Goal: Use online tool/utility: Use online tool/utility

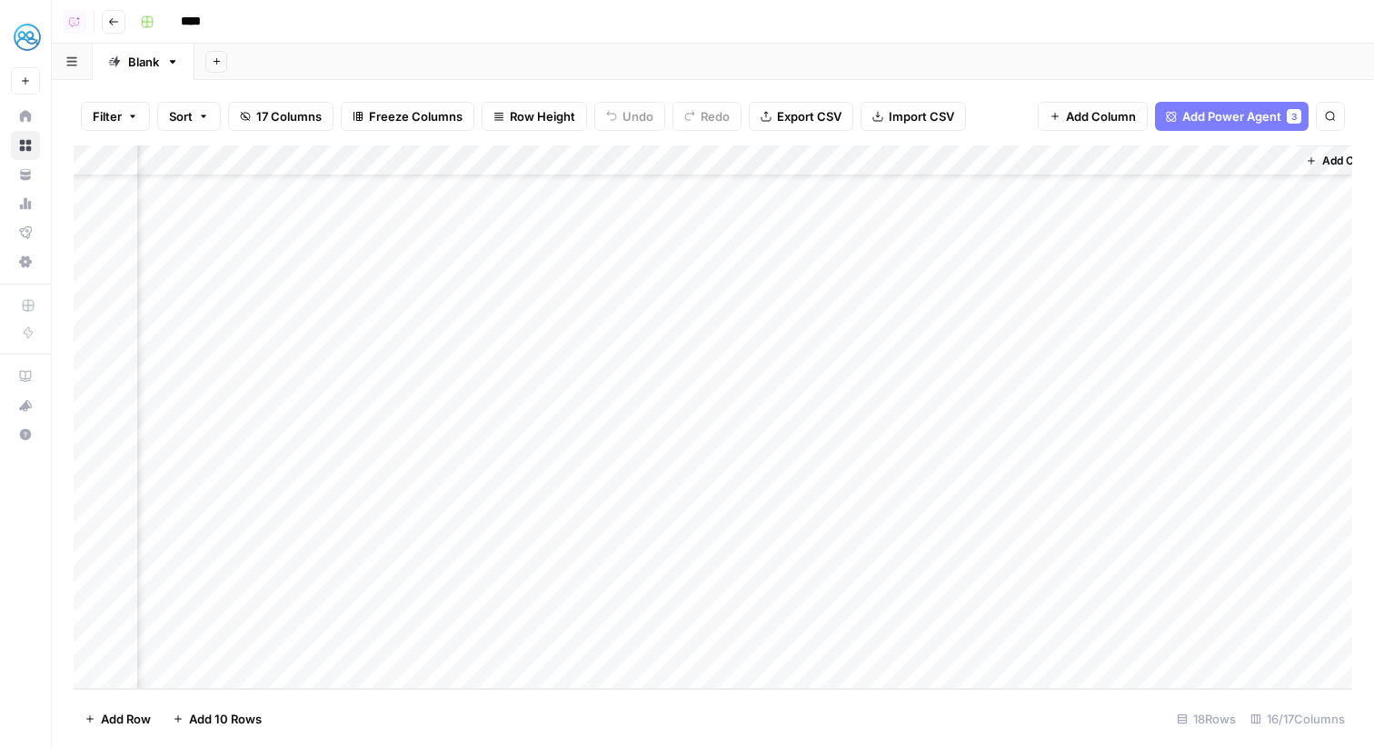
scroll to position [73, 1773]
click at [971, 154] on div "Add Column" at bounding box center [713, 416] width 1278 height 543
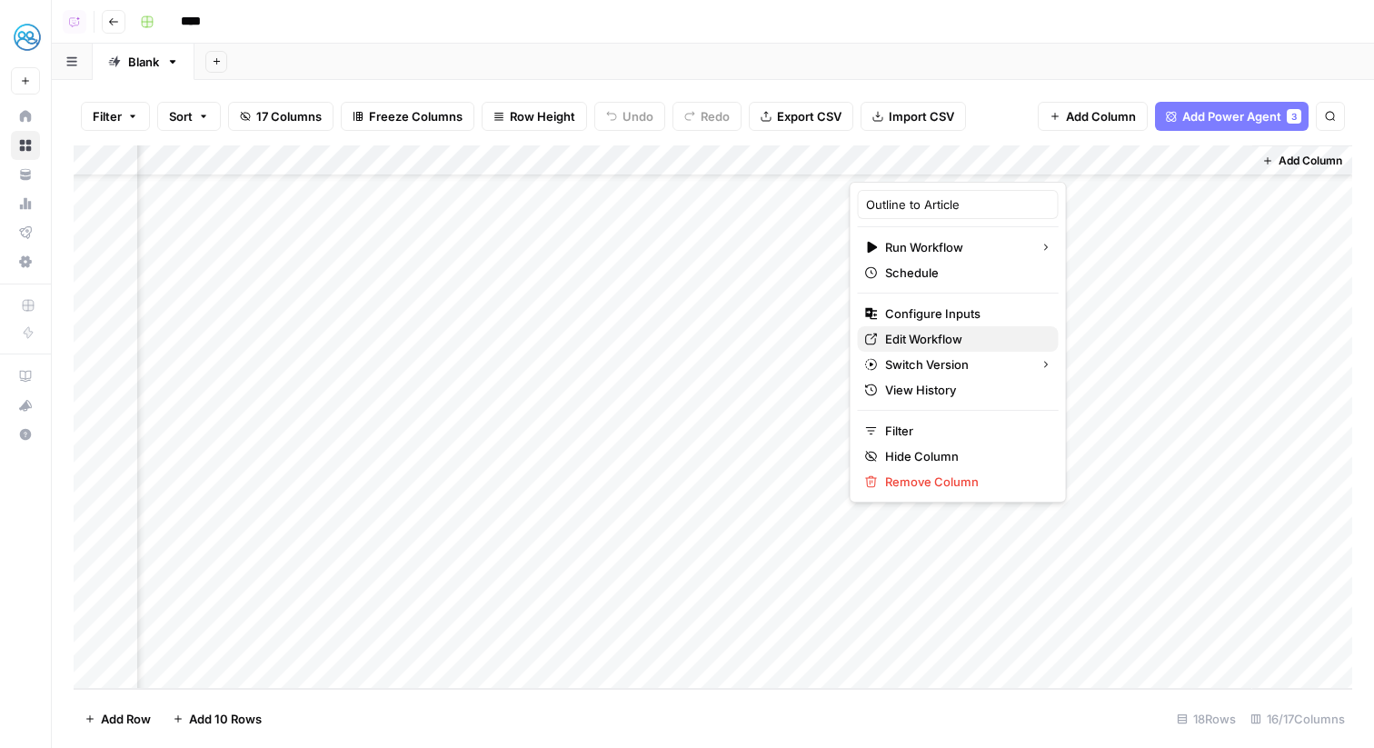
click at [930, 343] on span "Edit Workflow" at bounding box center [964, 339] width 159 height 18
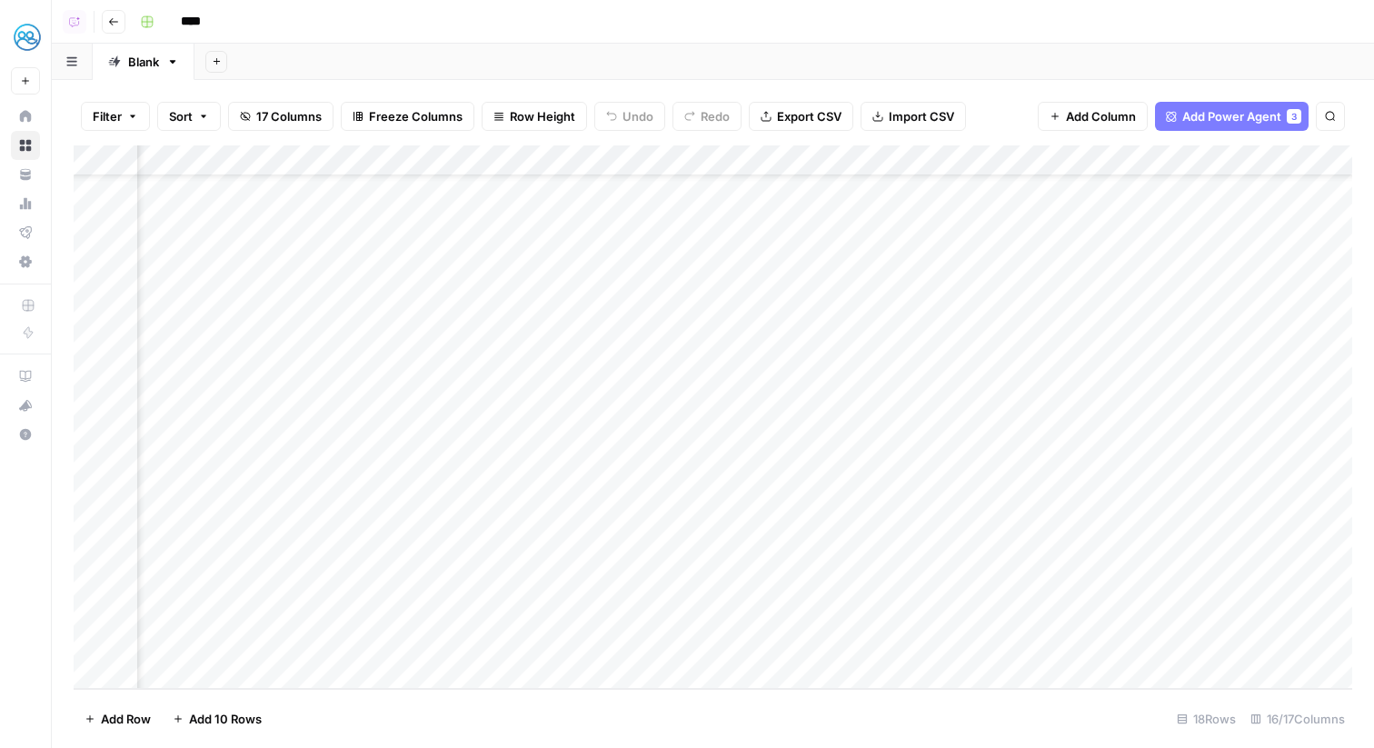
scroll to position [73, 889]
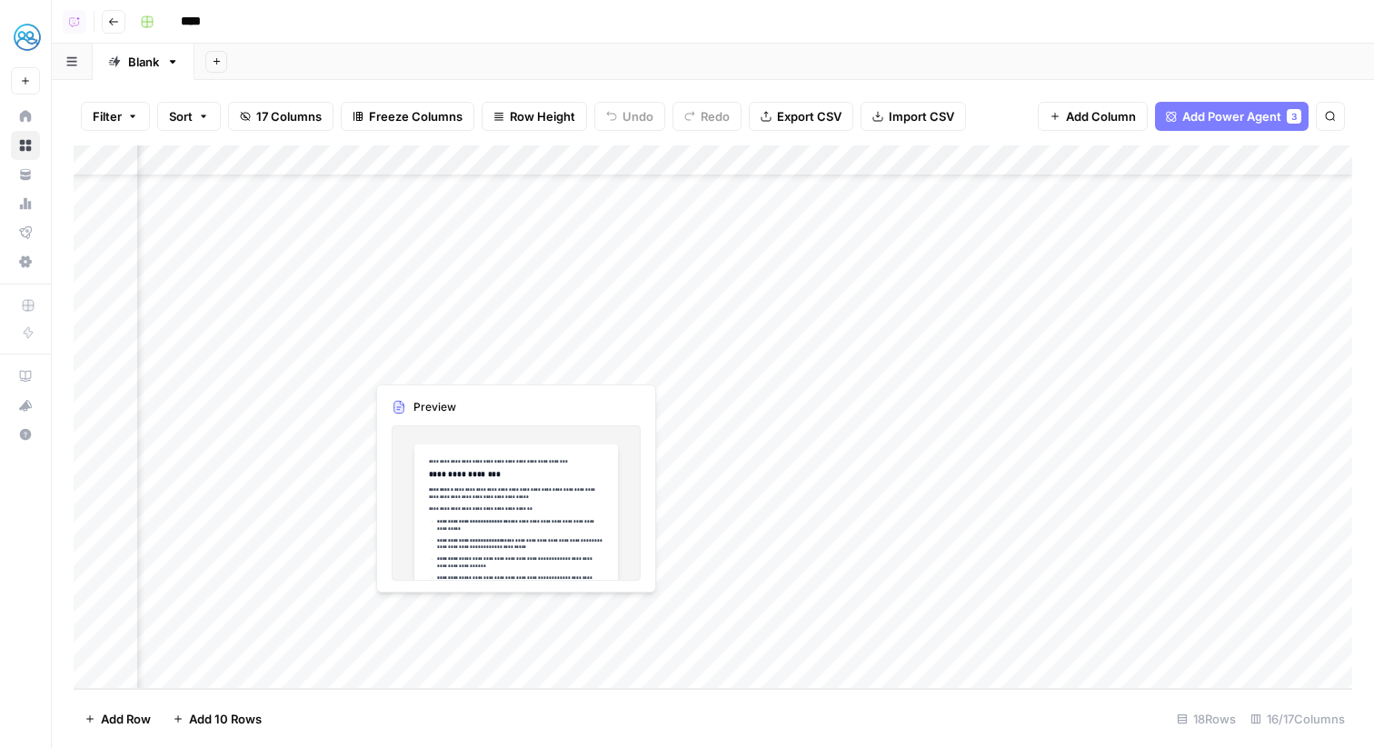
click at [466, 615] on div "Add Column" at bounding box center [713, 416] width 1278 height 543
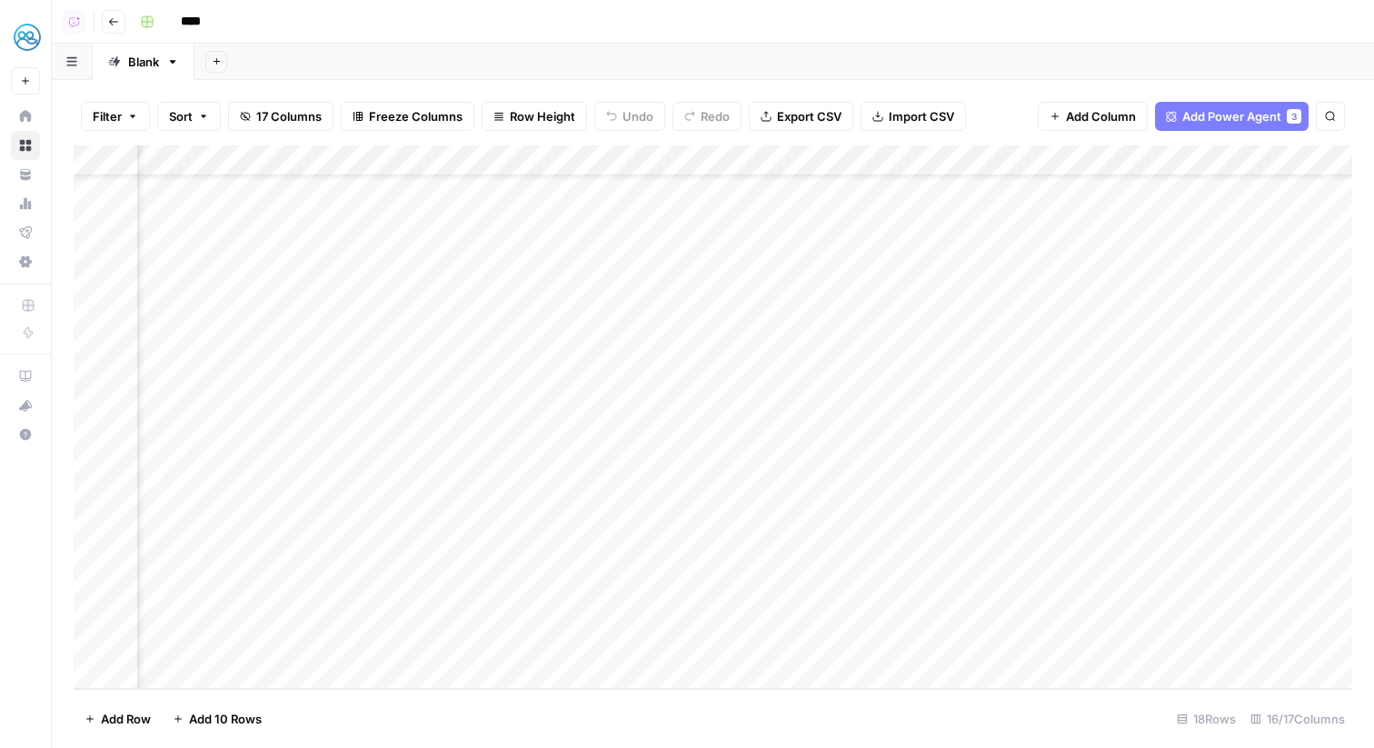
click at [332, 616] on div "Add Column" at bounding box center [713, 416] width 1278 height 543
click at [346, 611] on div "Add Column" at bounding box center [713, 416] width 1278 height 543
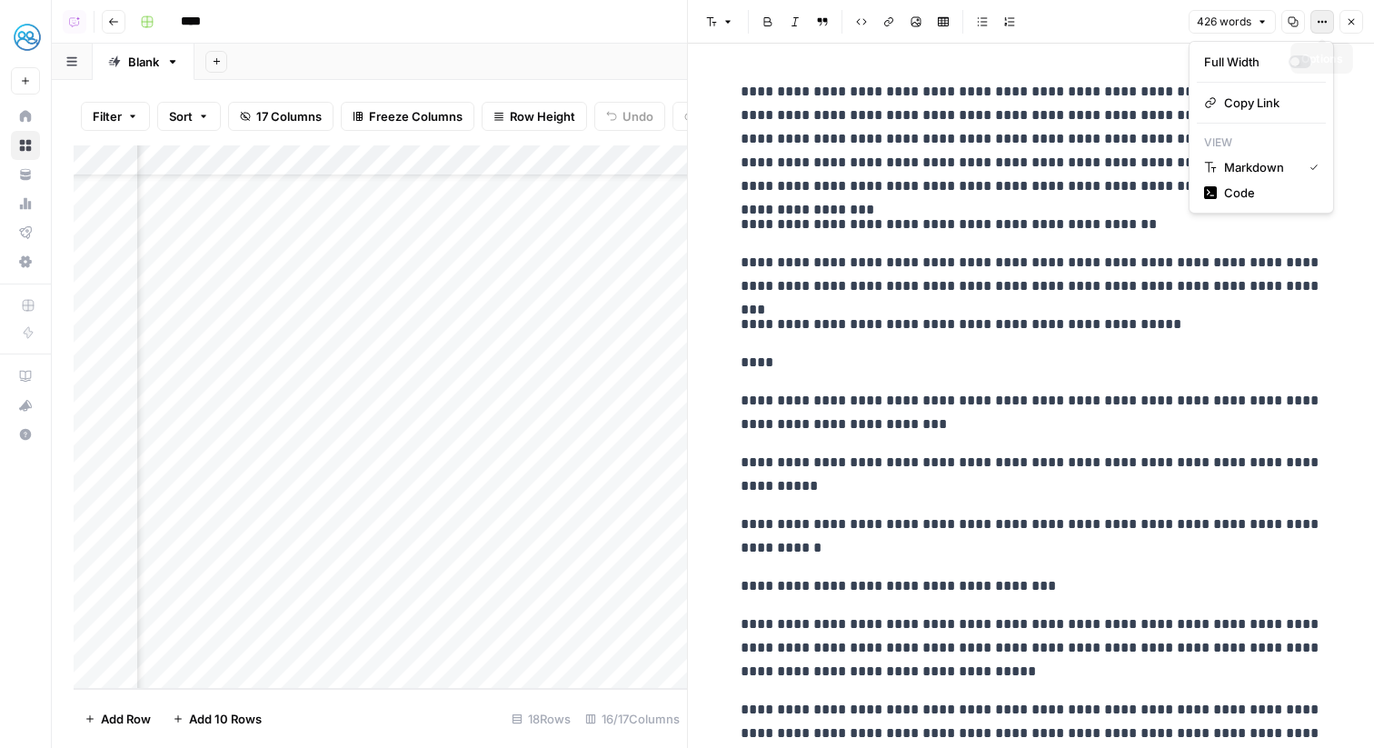
click at [1314, 25] on button "Options" at bounding box center [1322, 22] width 24 height 24
click at [1242, 194] on span "Code" at bounding box center [1267, 193] width 87 height 18
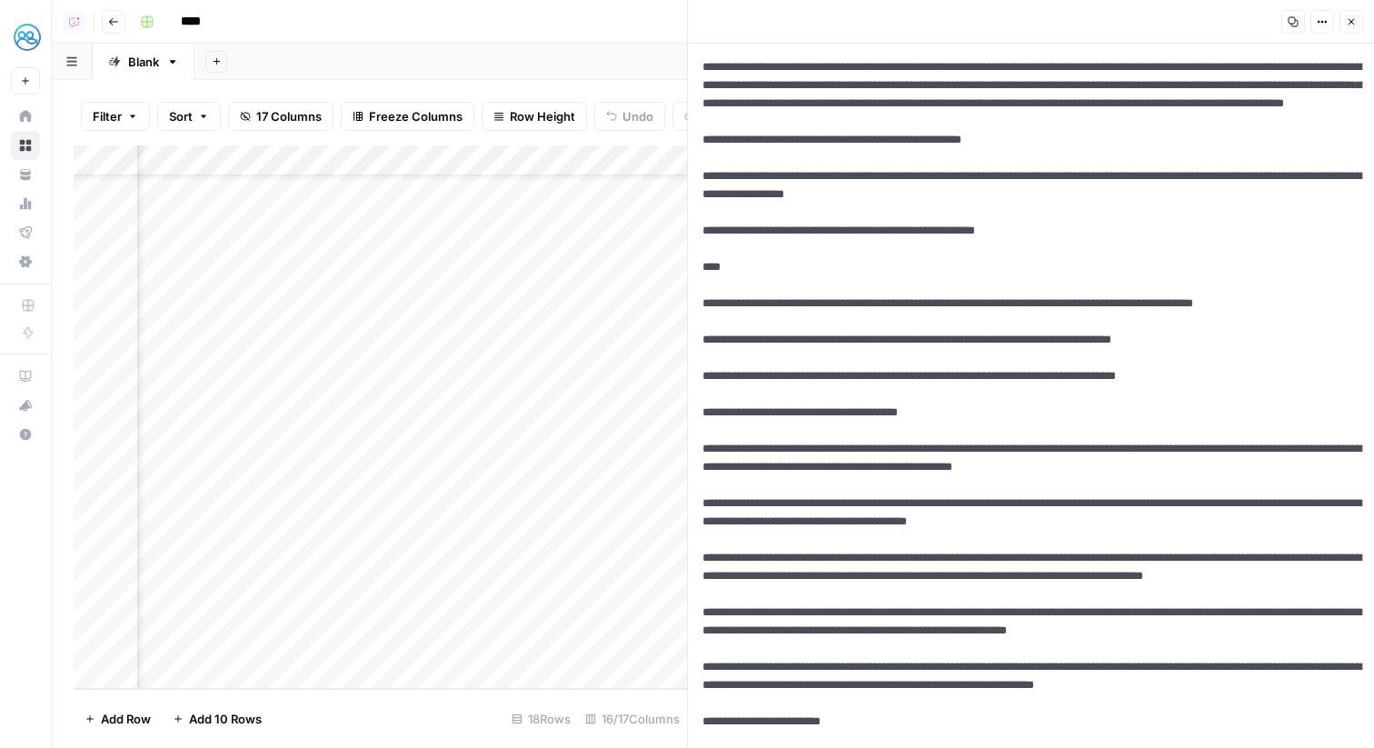
click at [1165, 146] on textarea at bounding box center [1031, 567] width 686 height 1047
click at [1346, 24] on icon "button" at bounding box center [1350, 21] width 11 height 11
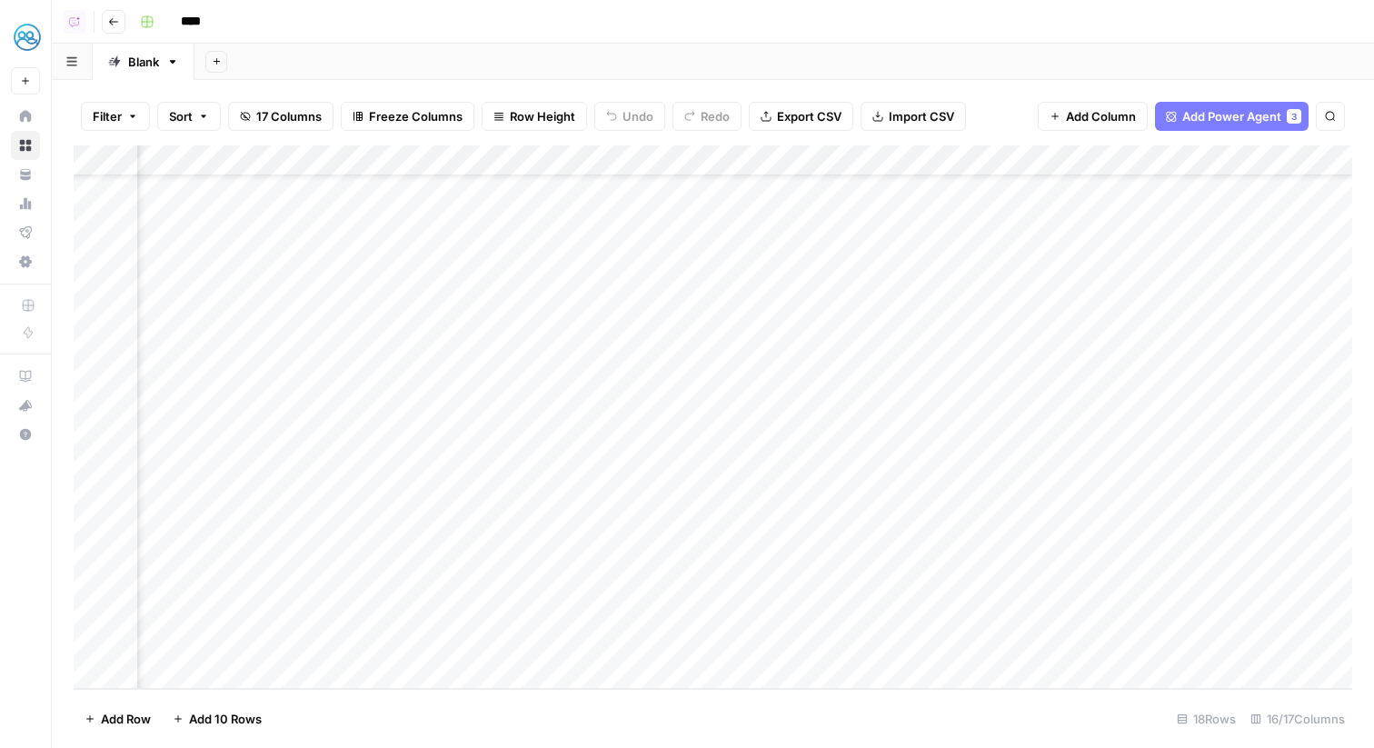
scroll to position [73, 896]
click at [668, 615] on div "Add Column" at bounding box center [713, 416] width 1278 height 543
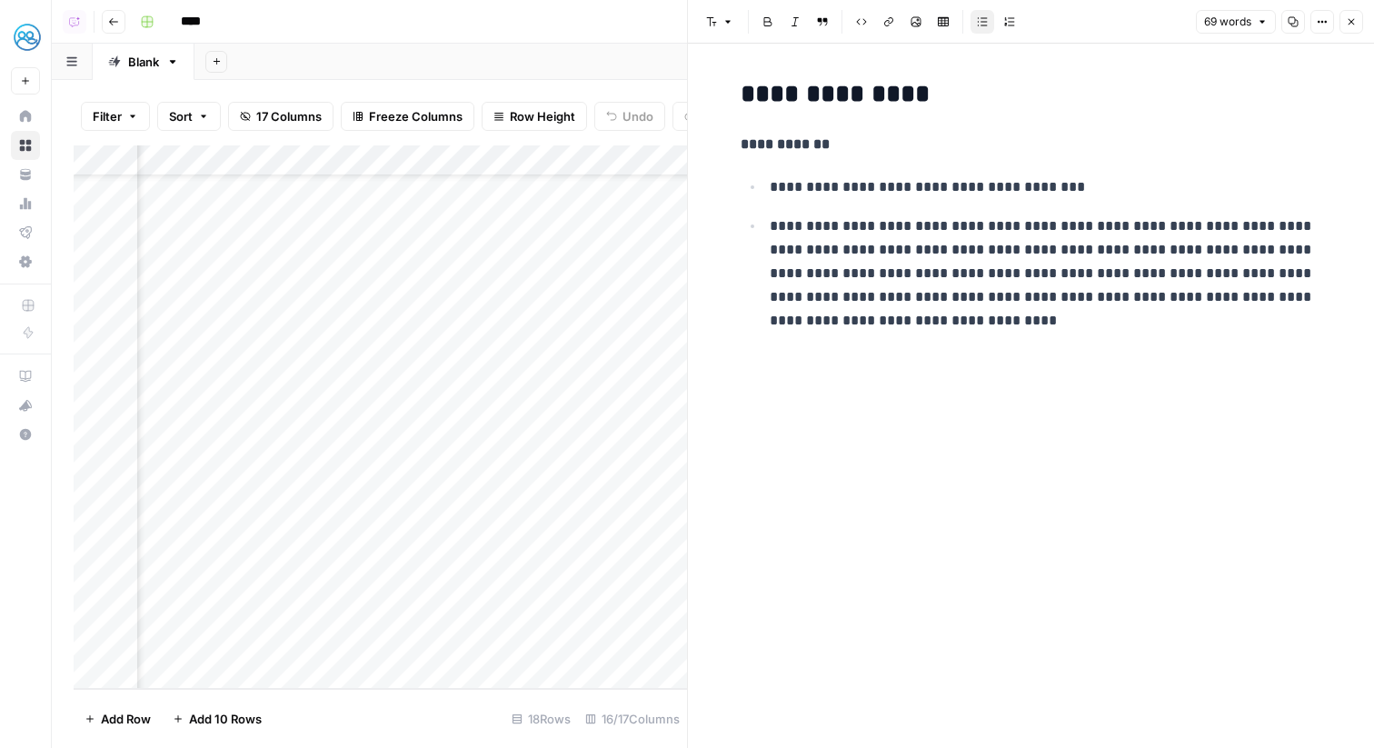
click at [1317, 26] on icon "button" at bounding box center [1321, 21] width 11 height 11
click at [1230, 192] on span "Code" at bounding box center [1267, 193] width 87 height 18
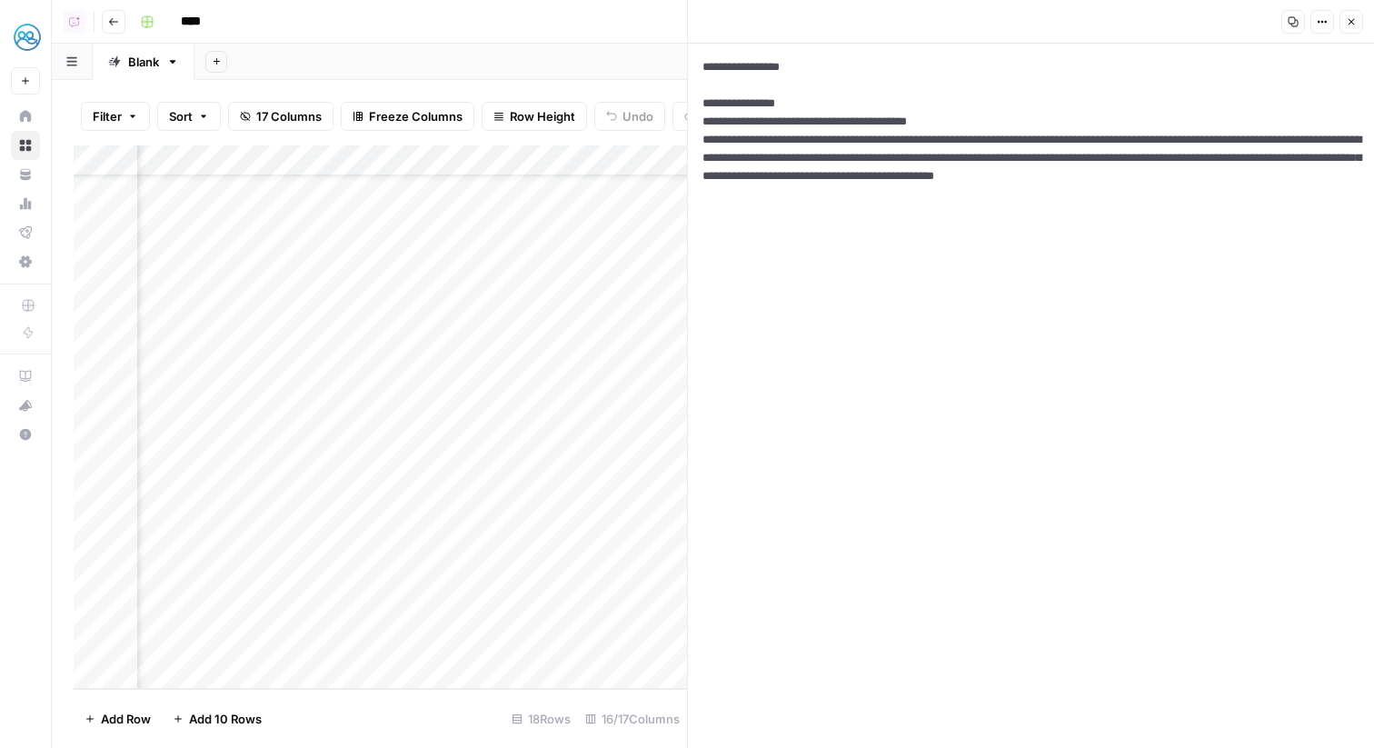
click at [1076, 156] on textarea "**********" at bounding box center [1031, 396] width 686 height 704
click at [1356, 25] on button "Close" at bounding box center [1351, 22] width 24 height 24
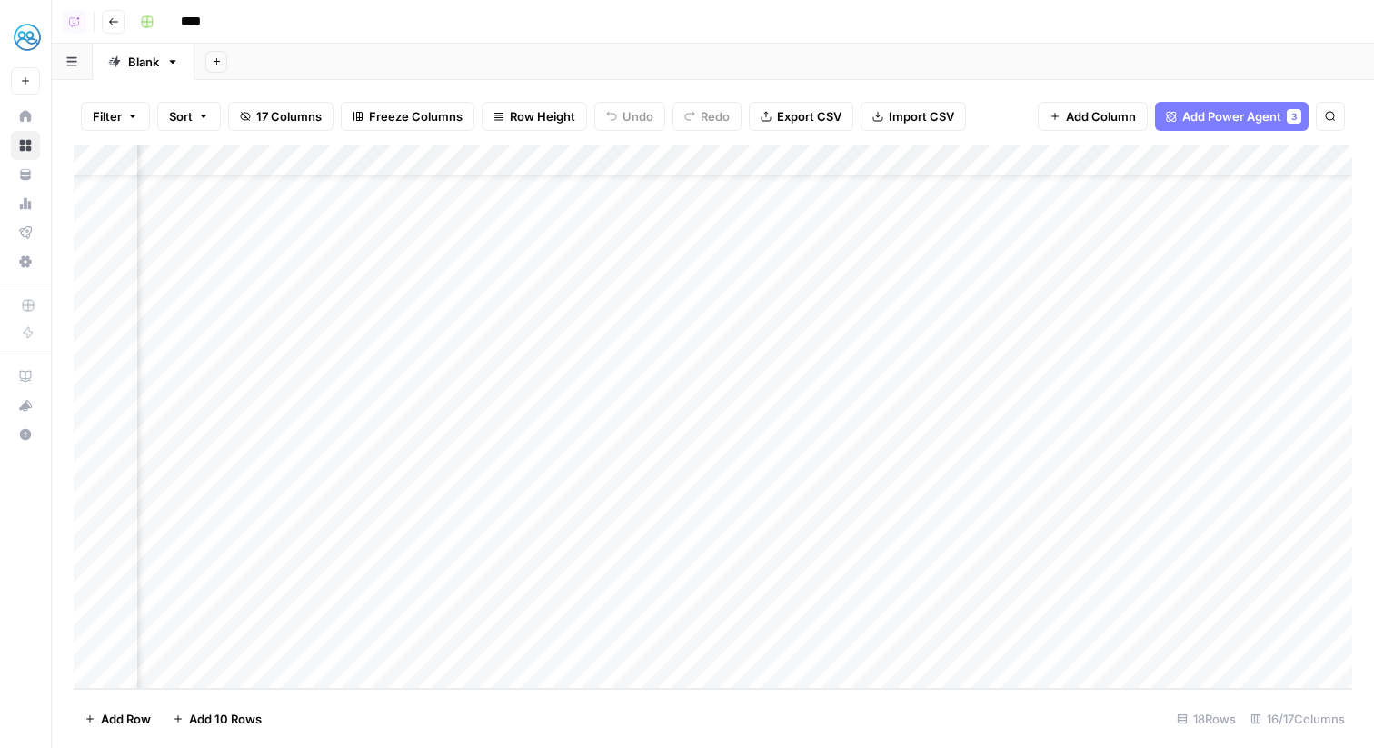
scroll to position [73, 1620]
click at [560, 615] on div "Add Column" at bounding box center [713, 416] width 1278 height 543
click at [524, 609] on div "Add Column" at bounding box center [713, 416] width 1278 height 543
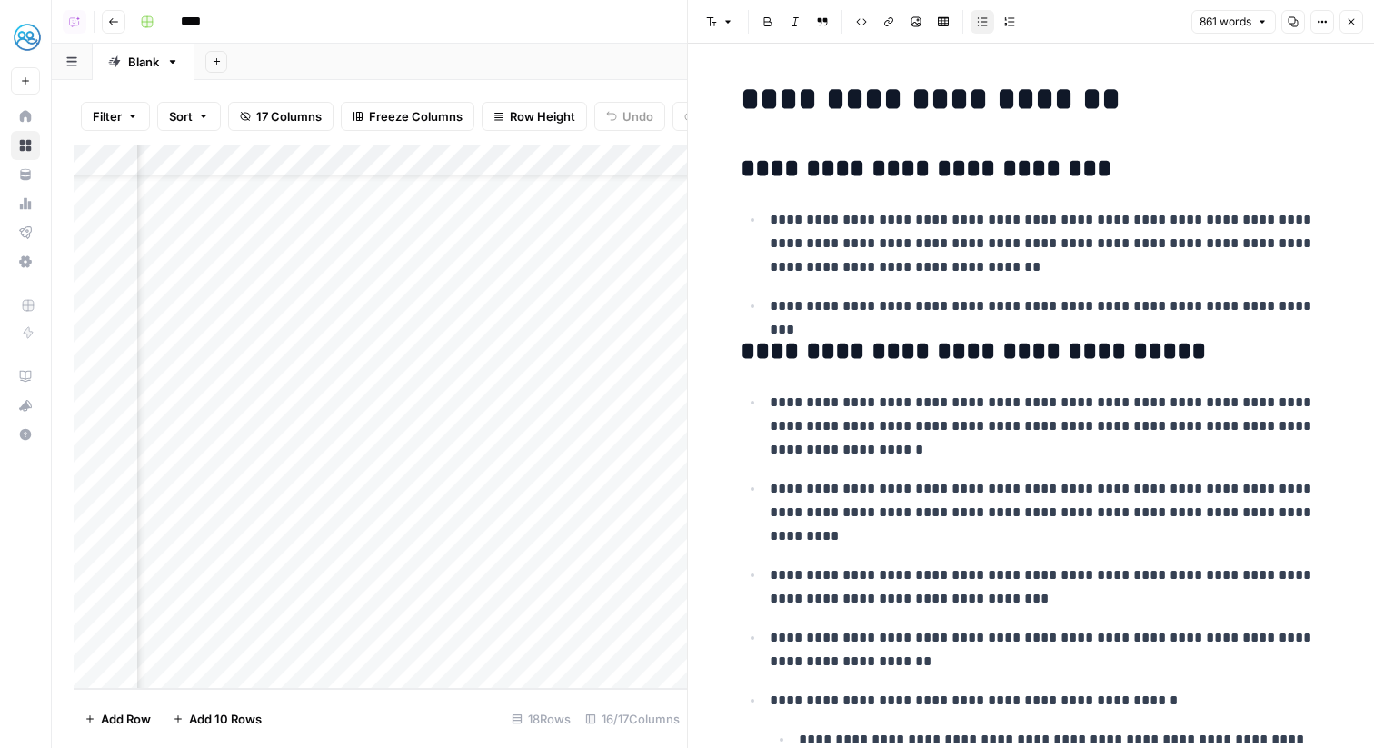
click at [1305, 26] on div "861 words Copy Options Close" at bounding box center [1277, 22] width 172 height 24
click at [1315, 26] on button "Options" at bounding box center [1322, 22] width 24 height 24
click at [1253, 194] on span "Code" at bounding box center [1267, 193] width 87 height 18
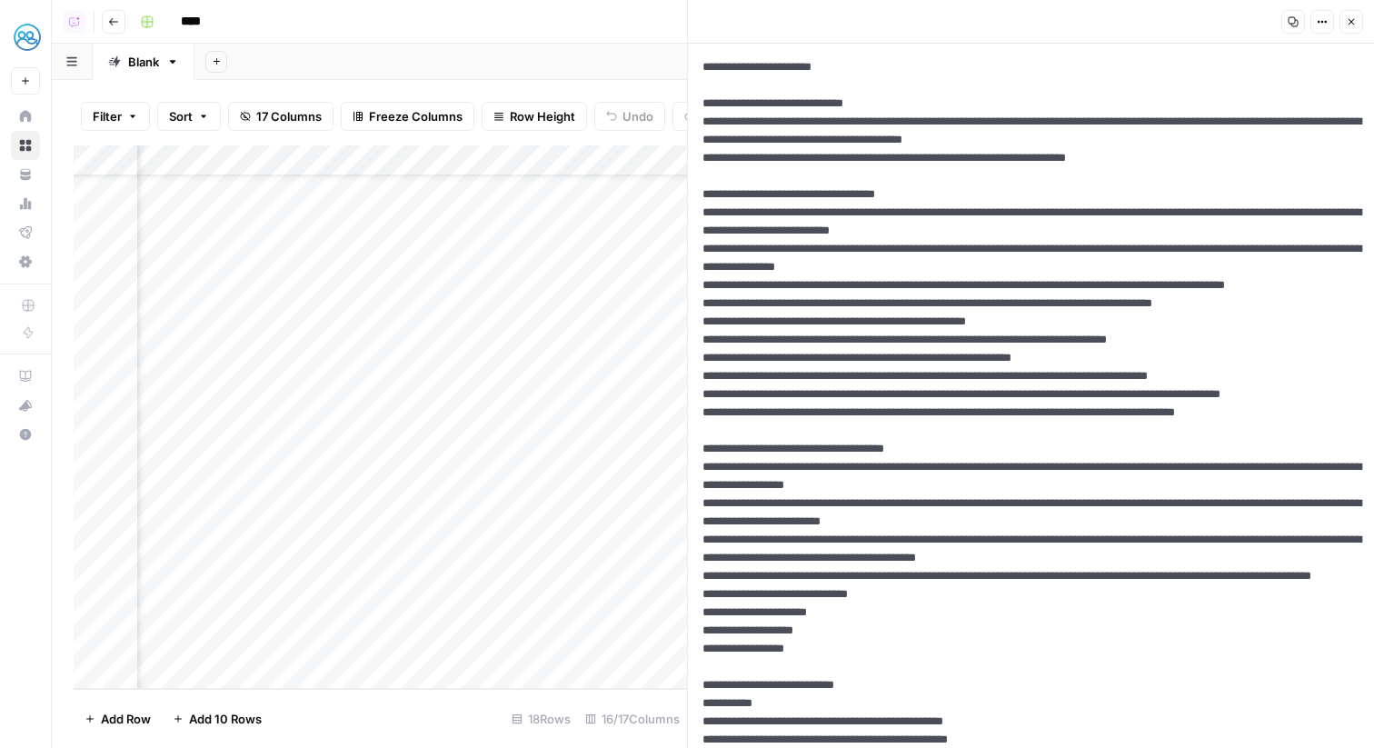
drag, startPoint x: 898, startPoint y: 65, endPoint x: 718, endPoint y: 67, distance: 179.9
click at [1351, 15] on button "Close" at bounding box center [1351, 22] width 24 height 24
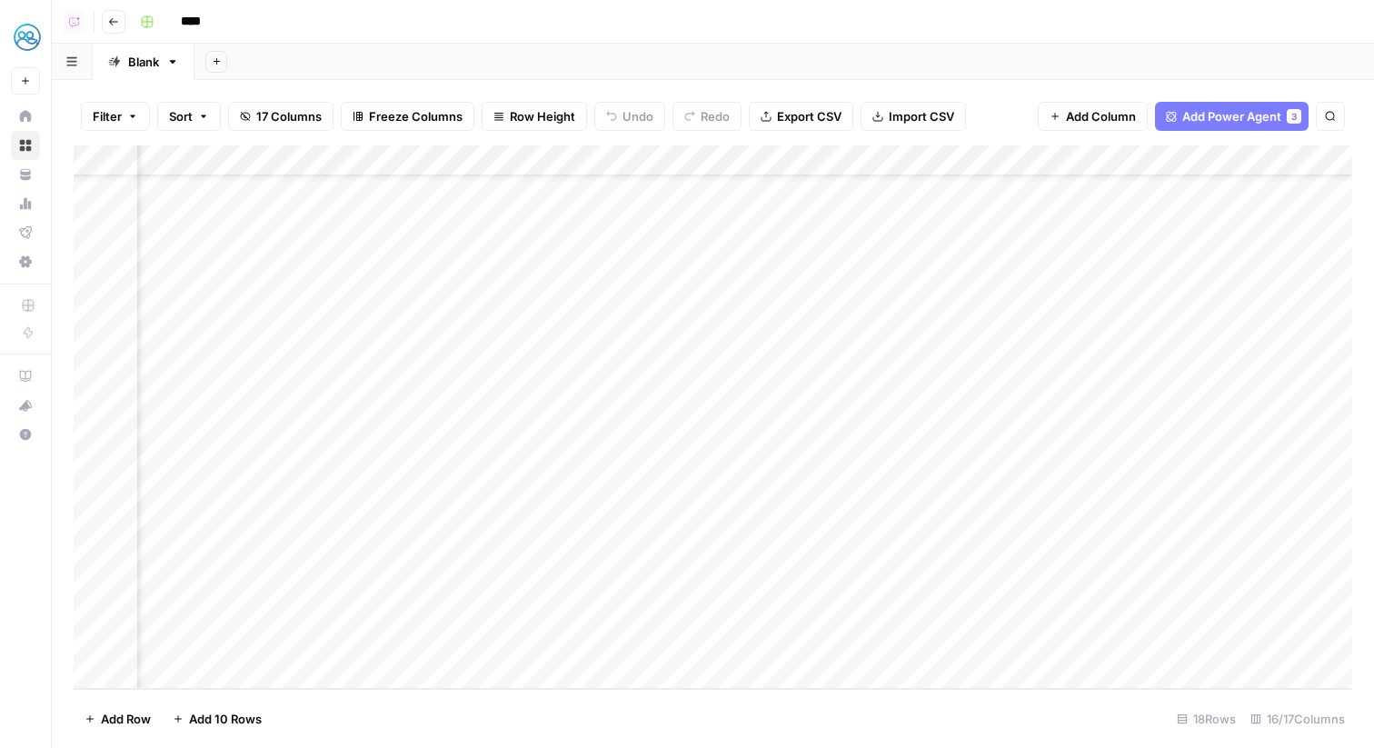
scroll to position [73, 1079]
click at [1058, 619] on div "Add Column" at bounding box center [713, 416] width 1278 height 543
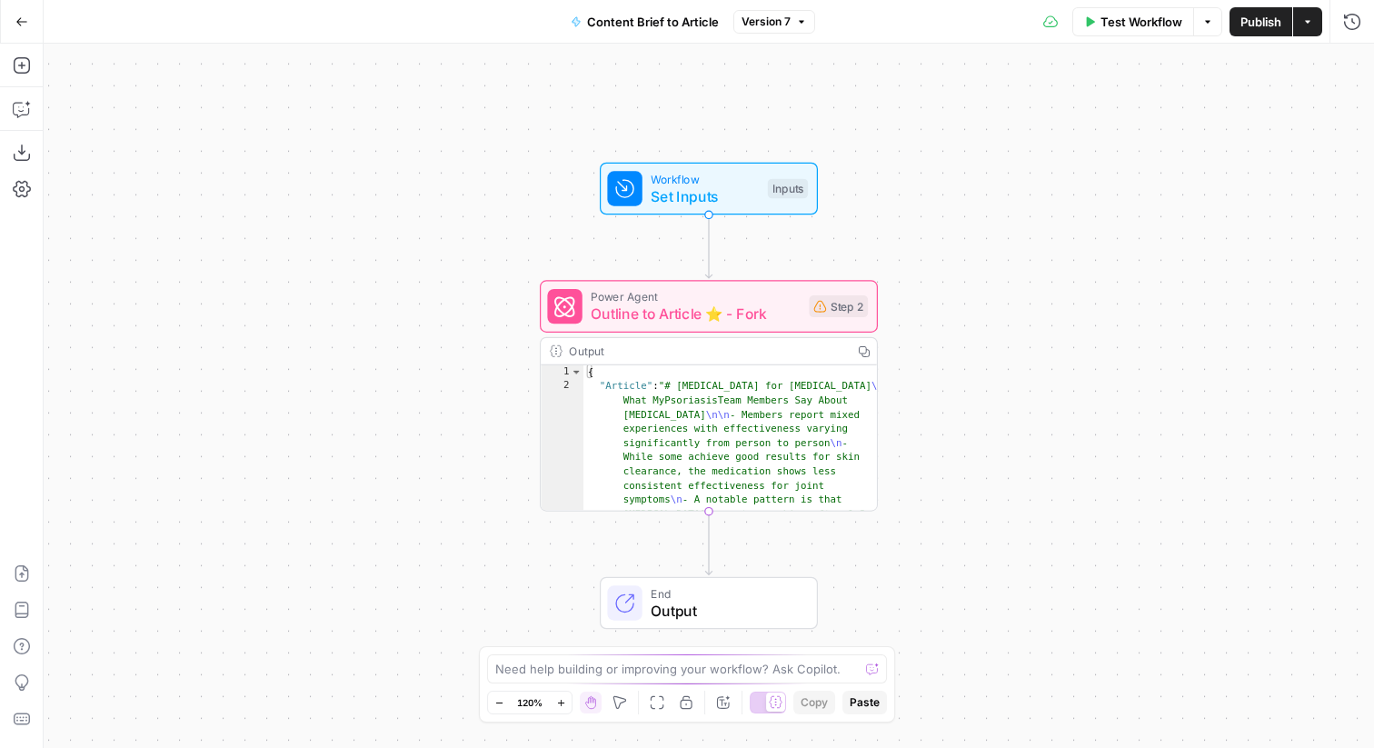
click at [779, 335] on div "Power Agent Outline to Article ⭐️ - Fork Step 2 Copy step Delete step Add Note …" at bounding box center [709, 395] width 338 height 231
click at [759, 318] on span "Outline to Article ⭐️ - Fork" at bounding box center [695, 314] width 209 height 22
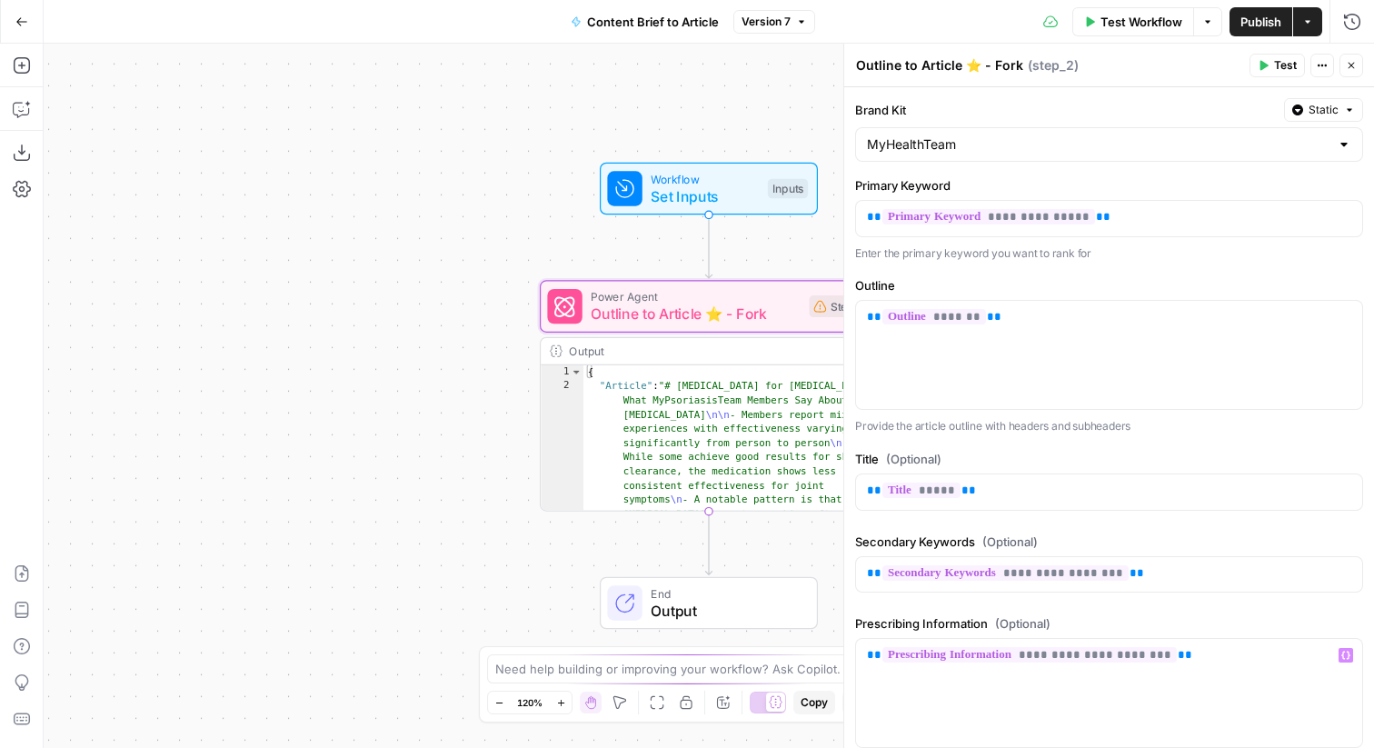
scroll to position [530, 0]
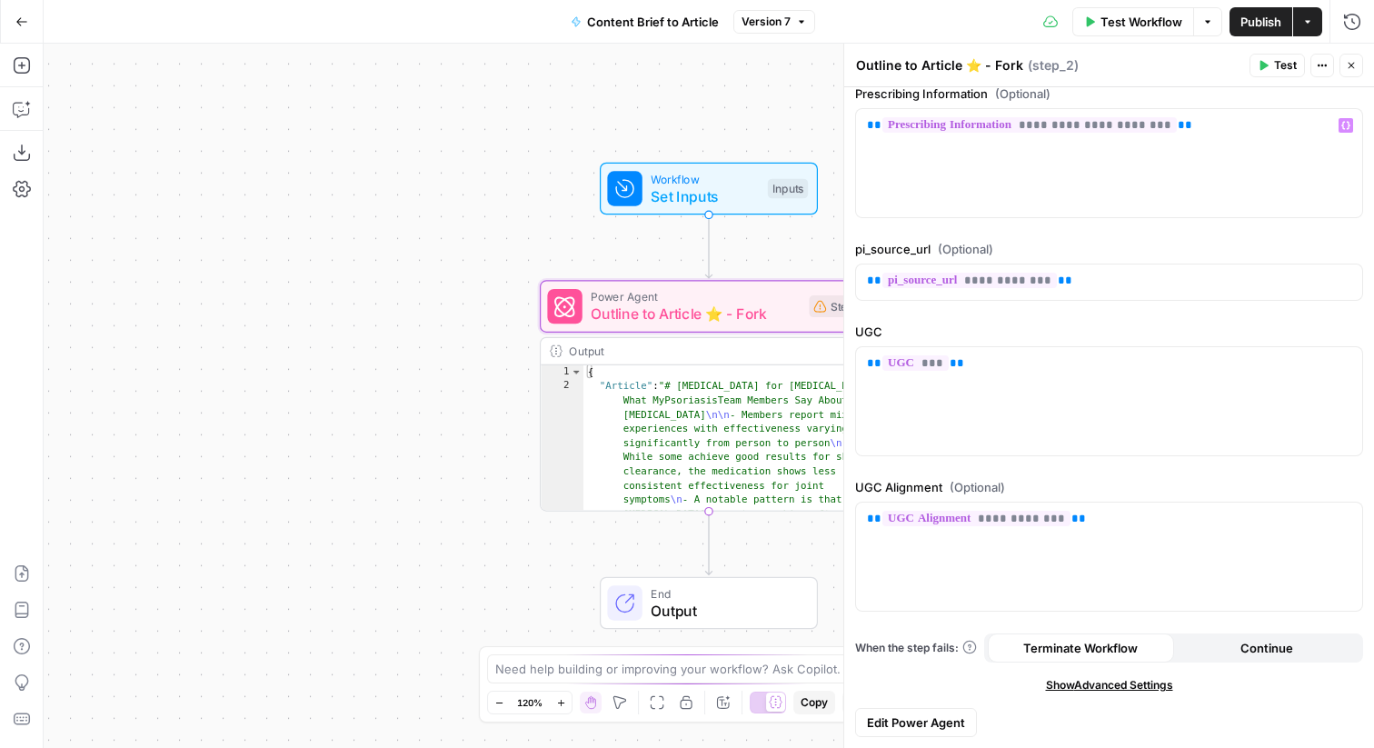
click at [942, 729] on span "Edit Power Agent" at bounding box center [916, 722] width 98 height 18
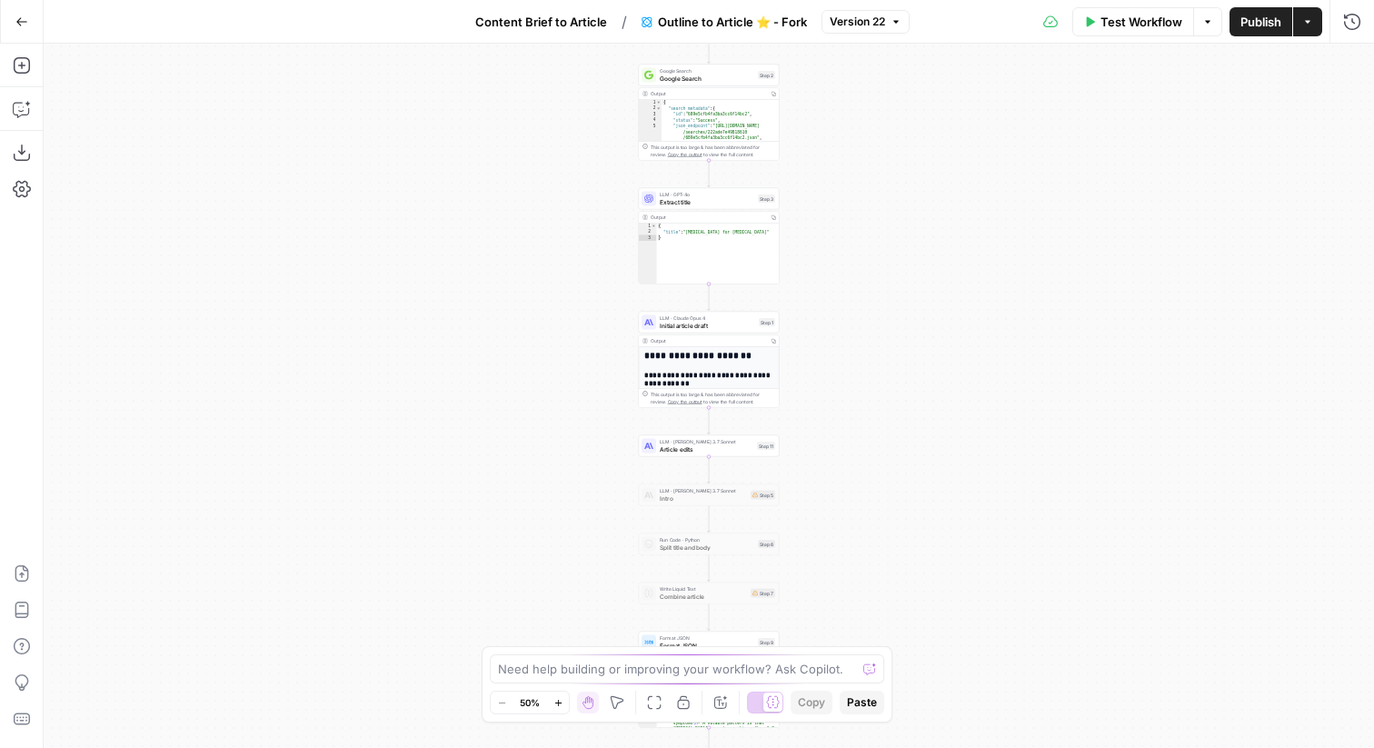
click at [1147, 18] on span "Test Workflow" at bounding box center [1141, 22] width 82 height 18
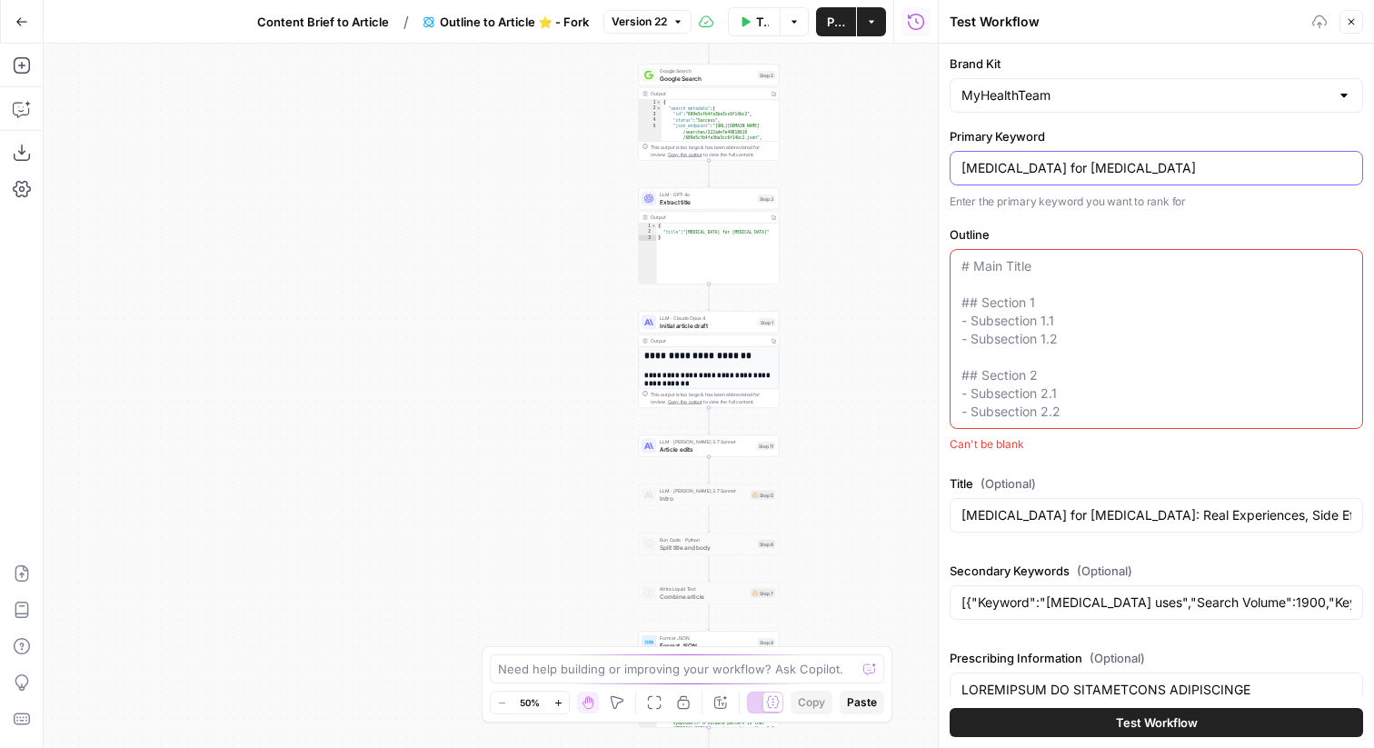
click at [1048, 169] on input "[MEDICAL_DATA] for [MEDICAL_DATA]" at bounding box center [1156, 168] width 390 height 18
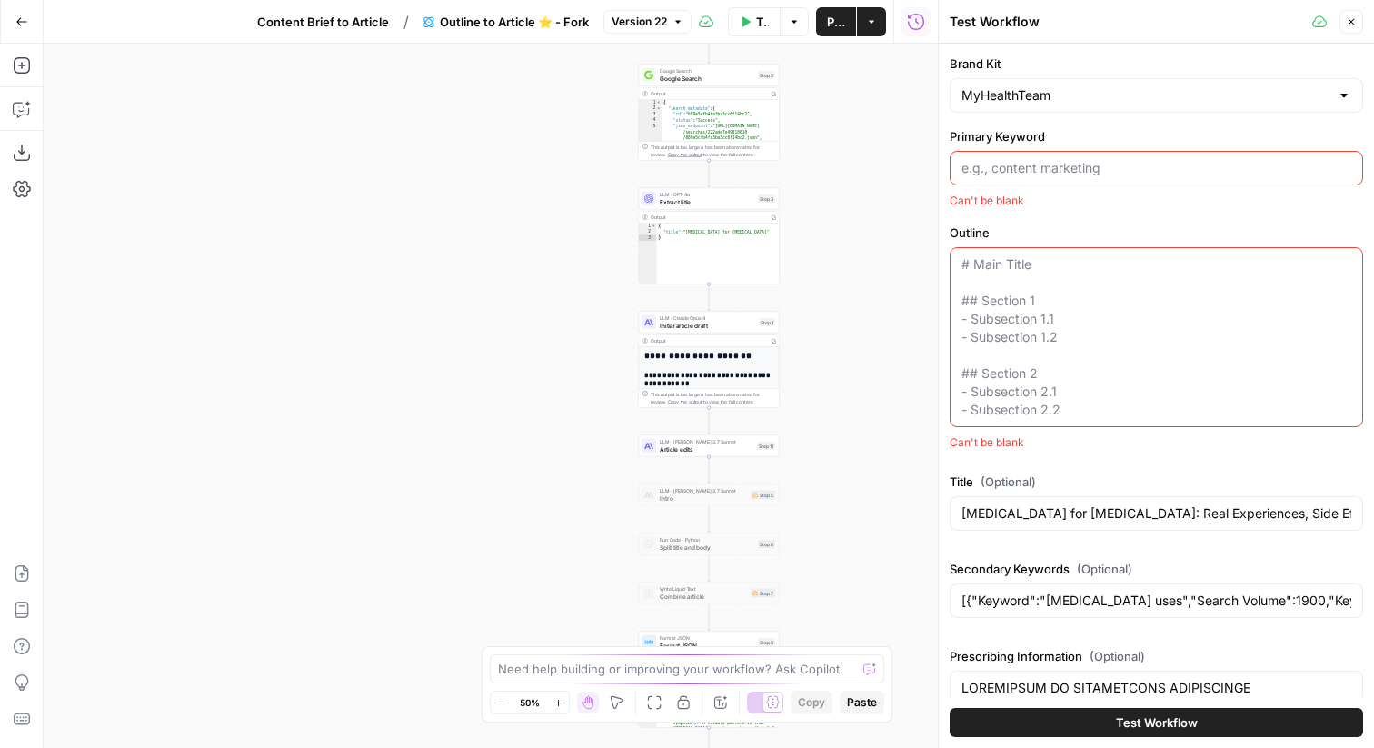
paste input "[MEDICAL_DATA] for [MEDICAL_DATA]"
type input "[MEDICAL_DATA] for [MEDICAL_DATA]"
click at [1078, 532] on div "Title (Optional) [MEDICAL_DATA] for [MEDICAL_DATA]: Real Experiences, Side Effe…" at bounding box center [1155, 506] width 413 height 65
click at [1073, 526] on div "[MEDICAL_DATA] for [MEDICAL_DATA]: Real Experiences, Side Effects, Dosing & Tips" at bounding box center [1155, 515] width 413 height 35
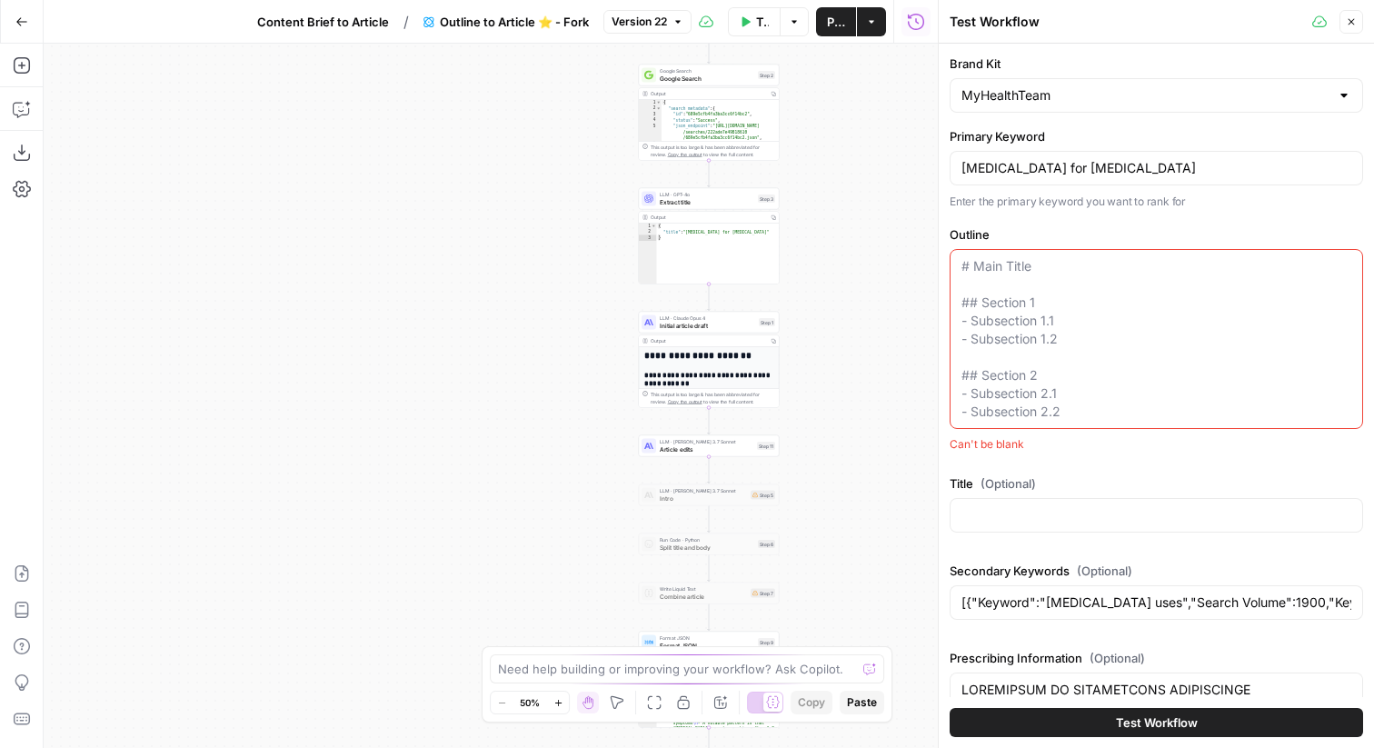
click at [1071, 621] on div "Secondary Keywords (Optional) [{"Keyword":"[MEDICAL_DATA] uses","Search Volume"…" at bounding box center [1155, 593] width 413 height 65
click at [1061, 605] on input "[{"Keyword":"[MEDICAL_DATA] uses","Search Volume":1900,"Keyword Difficulty":42,…" at bounding box center [1156, 602] width 390 height 18
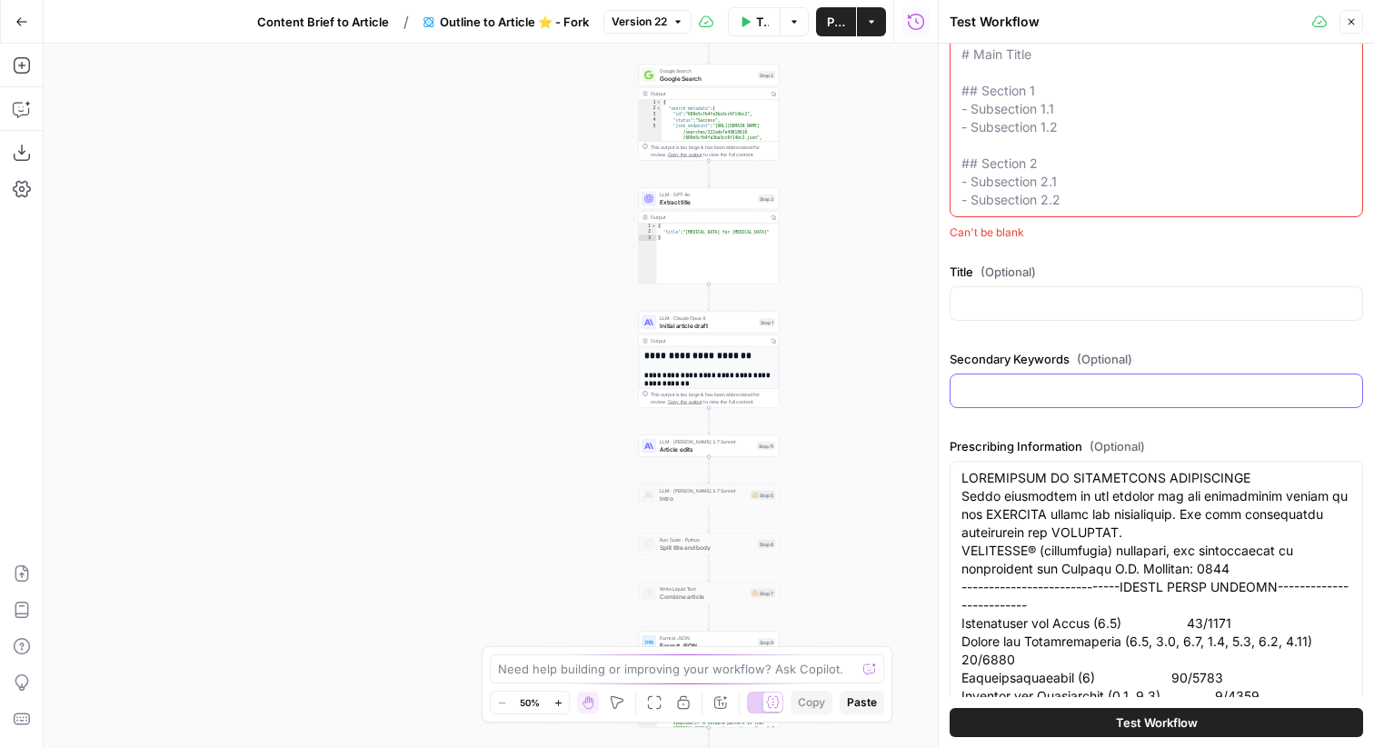
scroll to position [1016, 0]
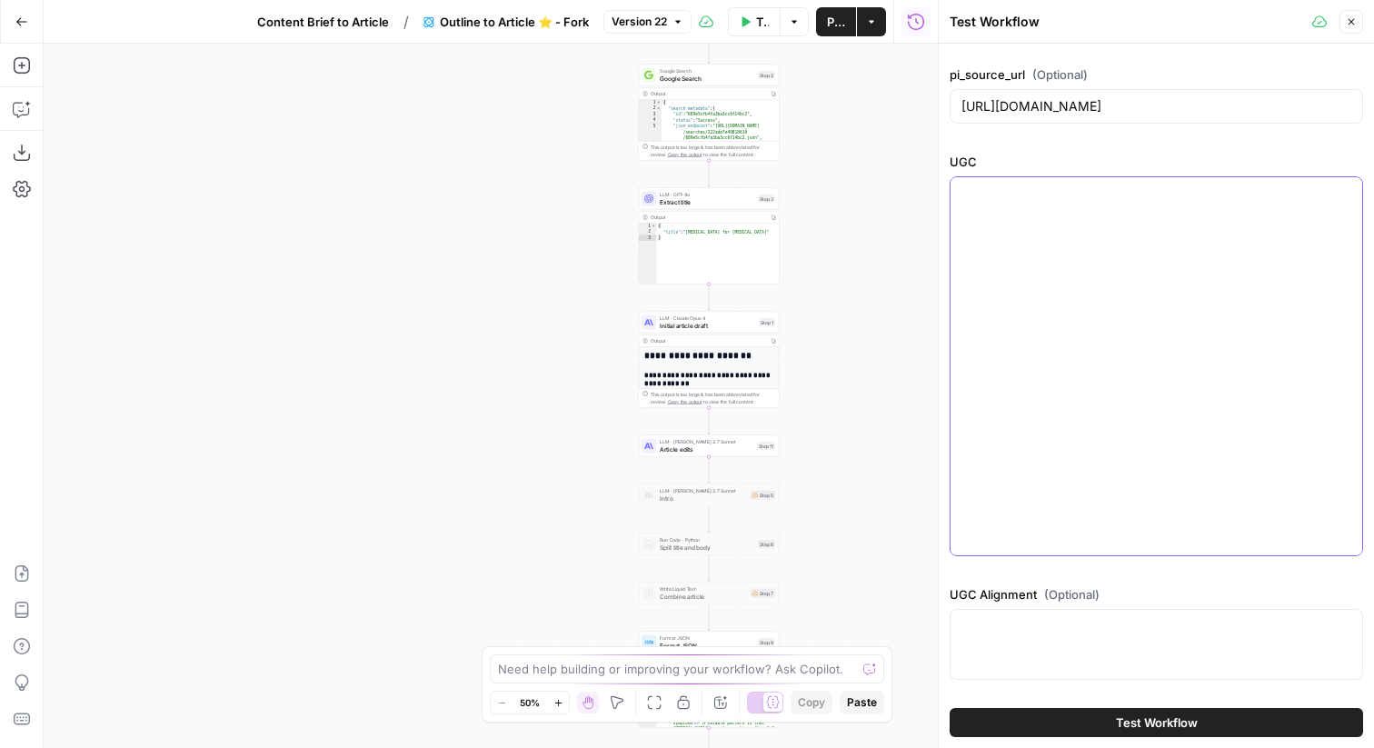
scroll to position [723, 0]
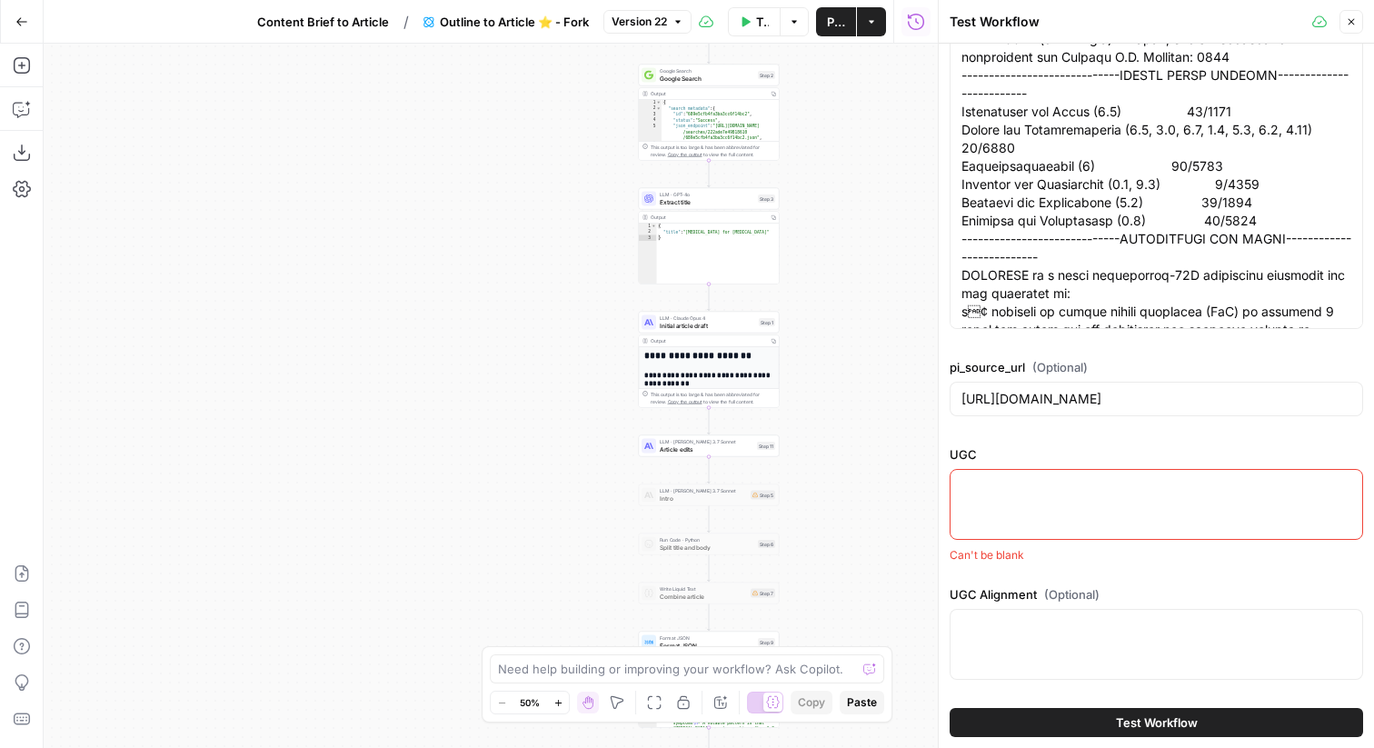
paste textarea ""Summary Members report mixed experiences with [MEDICAL_DATA], with effectivene…"
type textarea ""Summary Members report mixed experiences with [MEDICAL_DATA], with effectivene…"
paste textarea "Summary Members report mixed experiences with [MEDICAL_DATA], with effectivenes…"
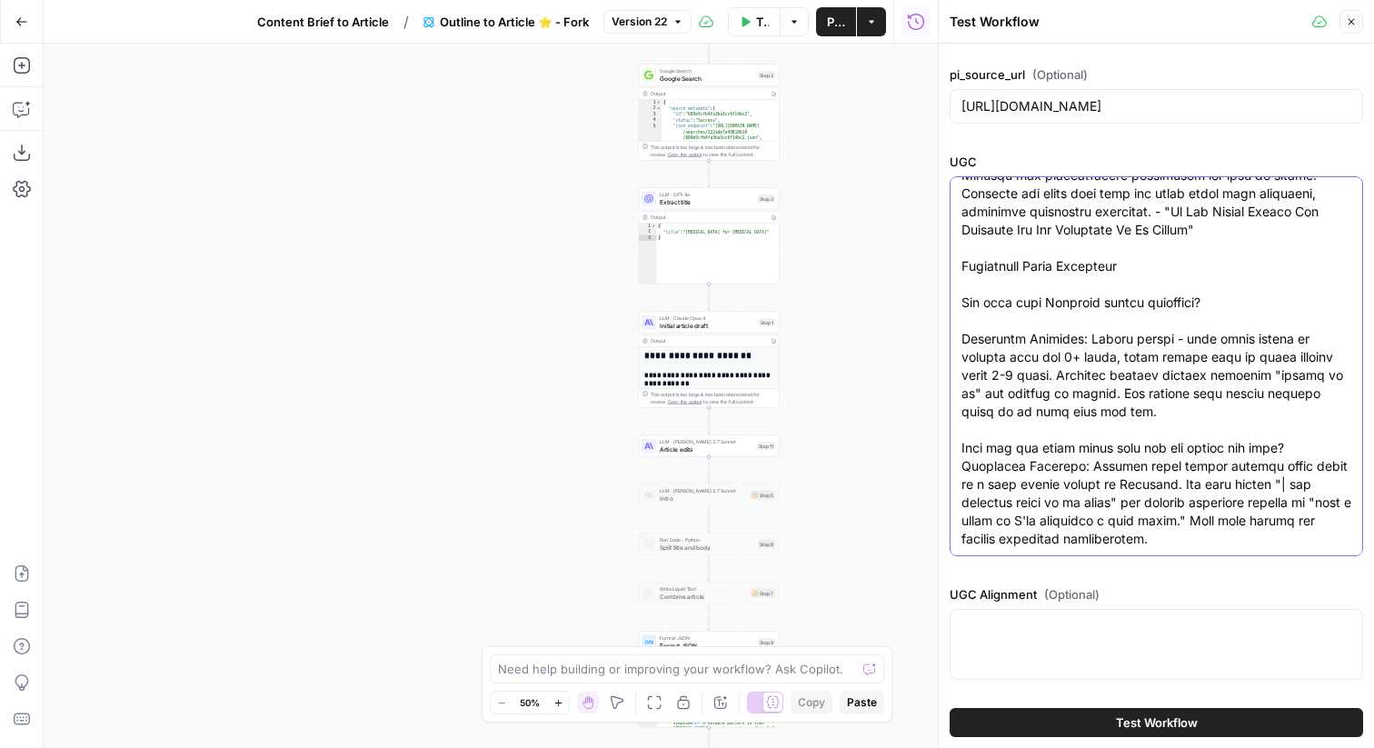
type textarea "Summary Members report mixed experiences with [MEDICAL_DATA], with effectivenes…"
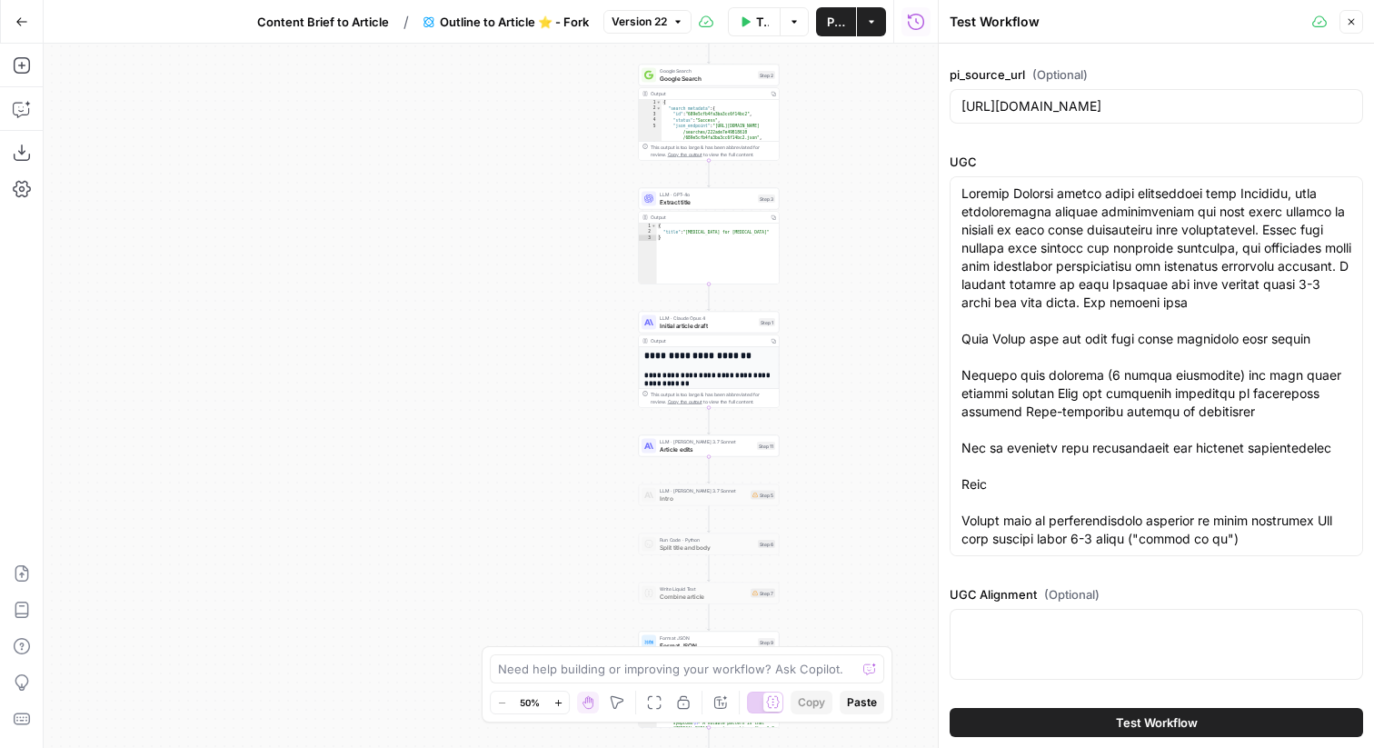
click at [1036, 639] on div at bounding box center [1155, 644] width 413 height 71
paste textarea "## PI Aligned UGC **[MEDICAL_DATA]:** - "Unique side effect of painful [MEDICAL…"
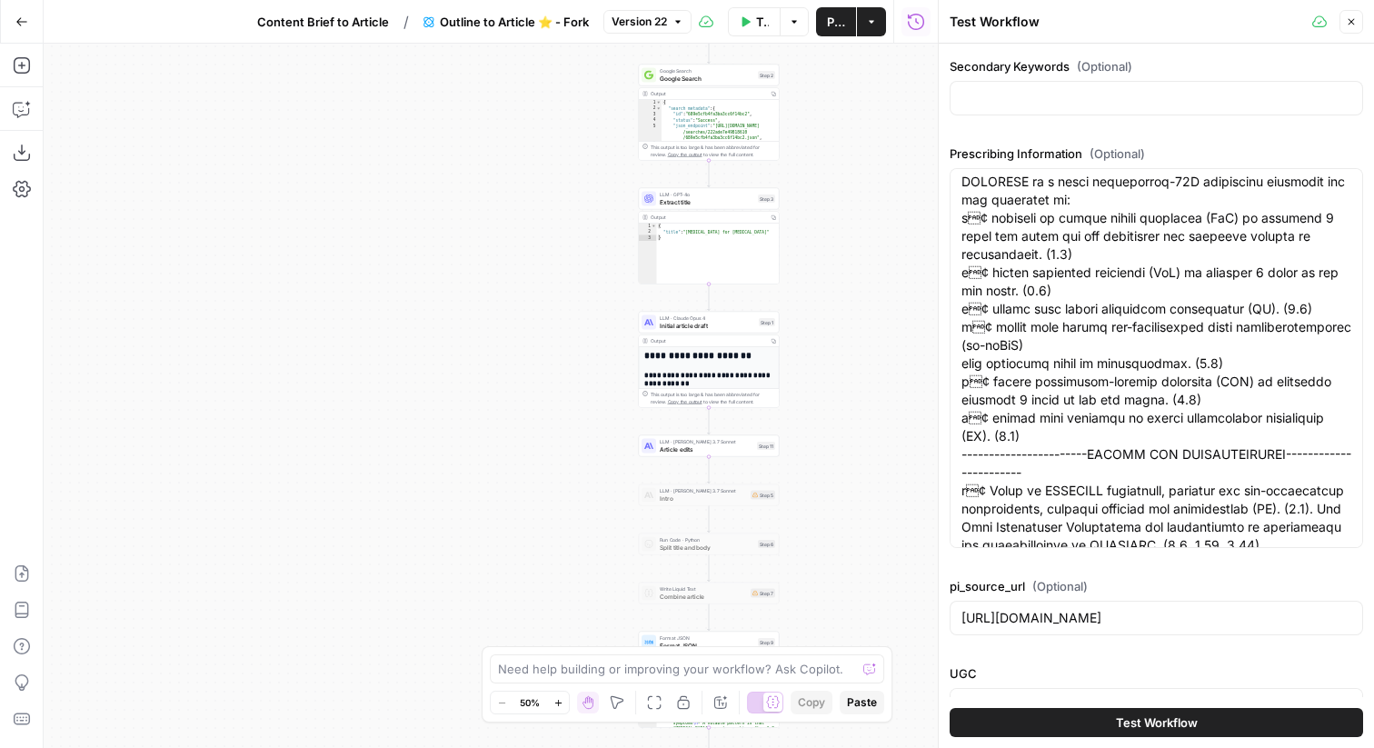
scroll to position [503, 0]
type textarea "## PI Aligned UGC **[MEDICAL_DATA]:** - "Unique side effect of painful [MEDICAL…"
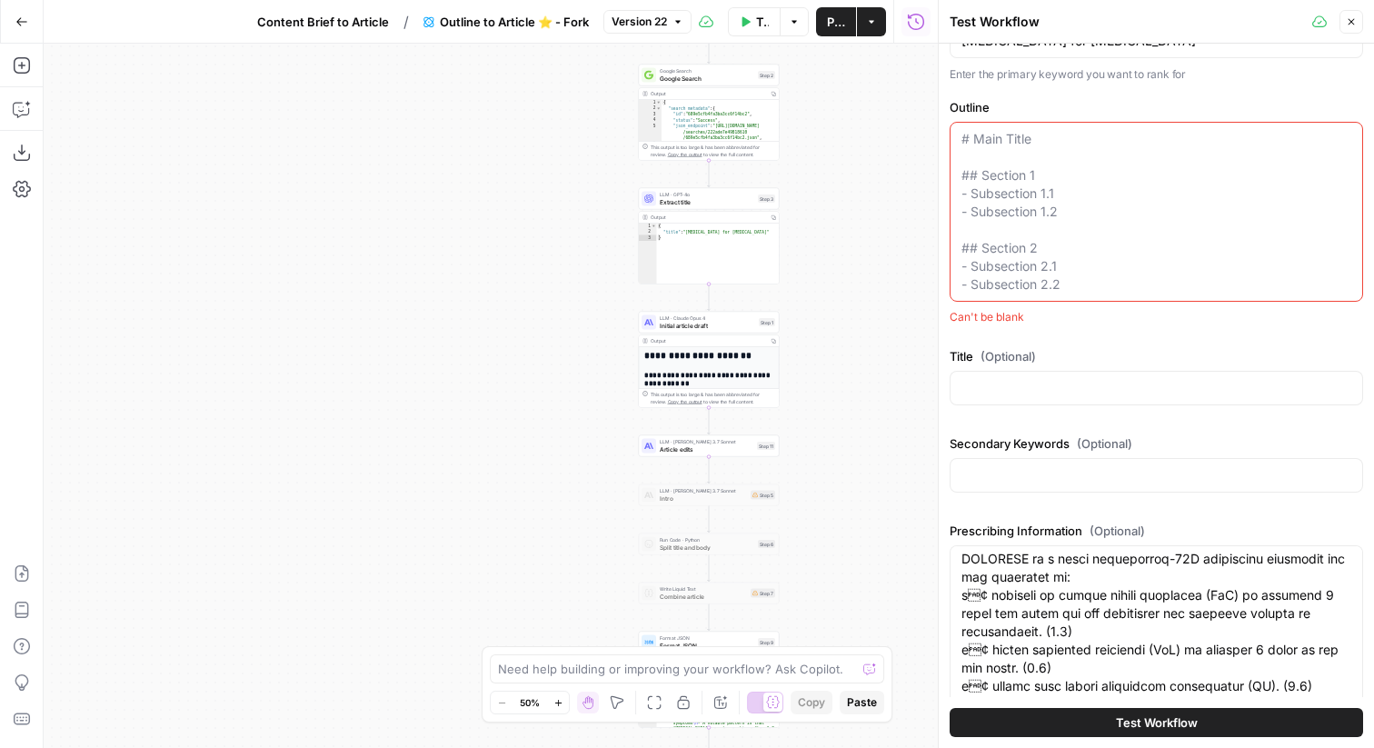
scroll to position [0, 0]
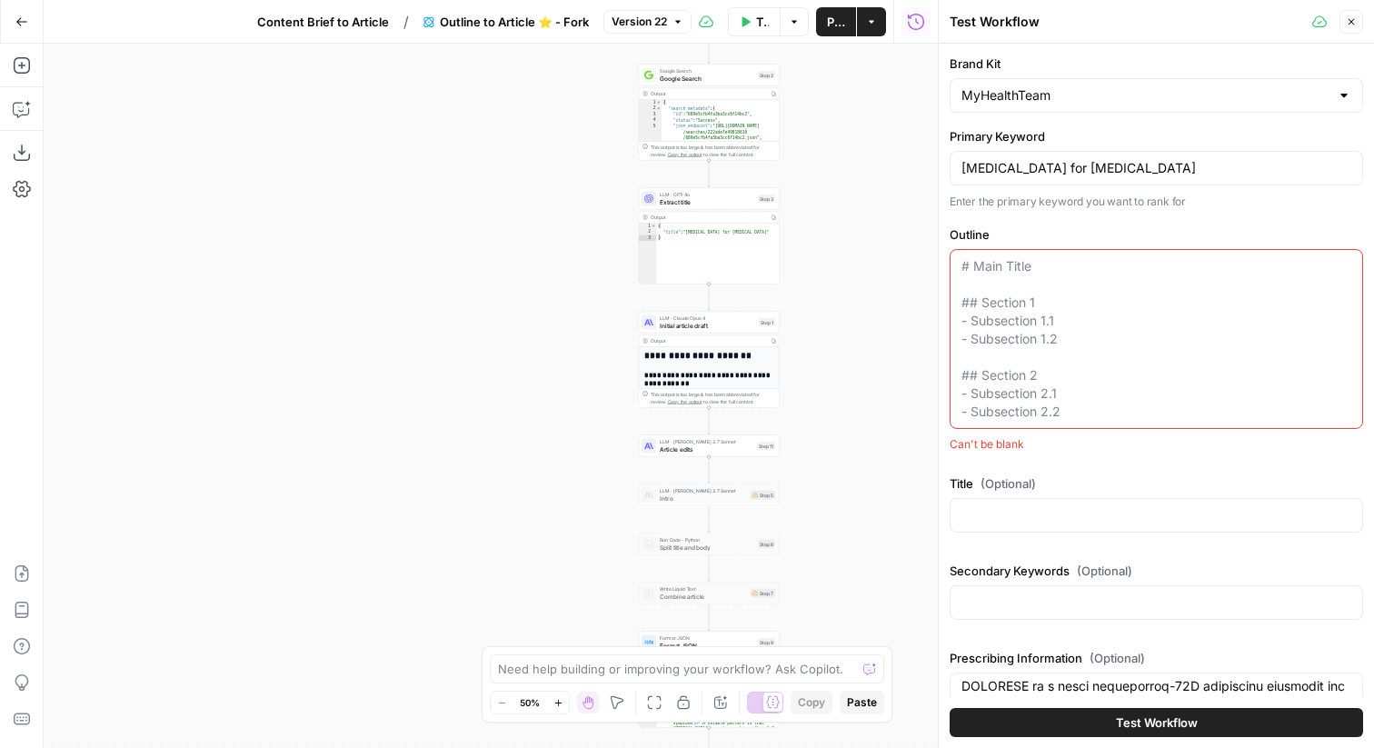
click at [1061, 300] on textarea "Outline" at bounding box center [1156, 339] width 390 height 164
click at [1067, 309] on textarea "Outline" at bounding box center [1156, 339] width 390 height 164
paste textarea "# Loremips dol Sitametco ## Adipiscingel (Se D6 eiusmod) - Temporincid (Utlabor…"
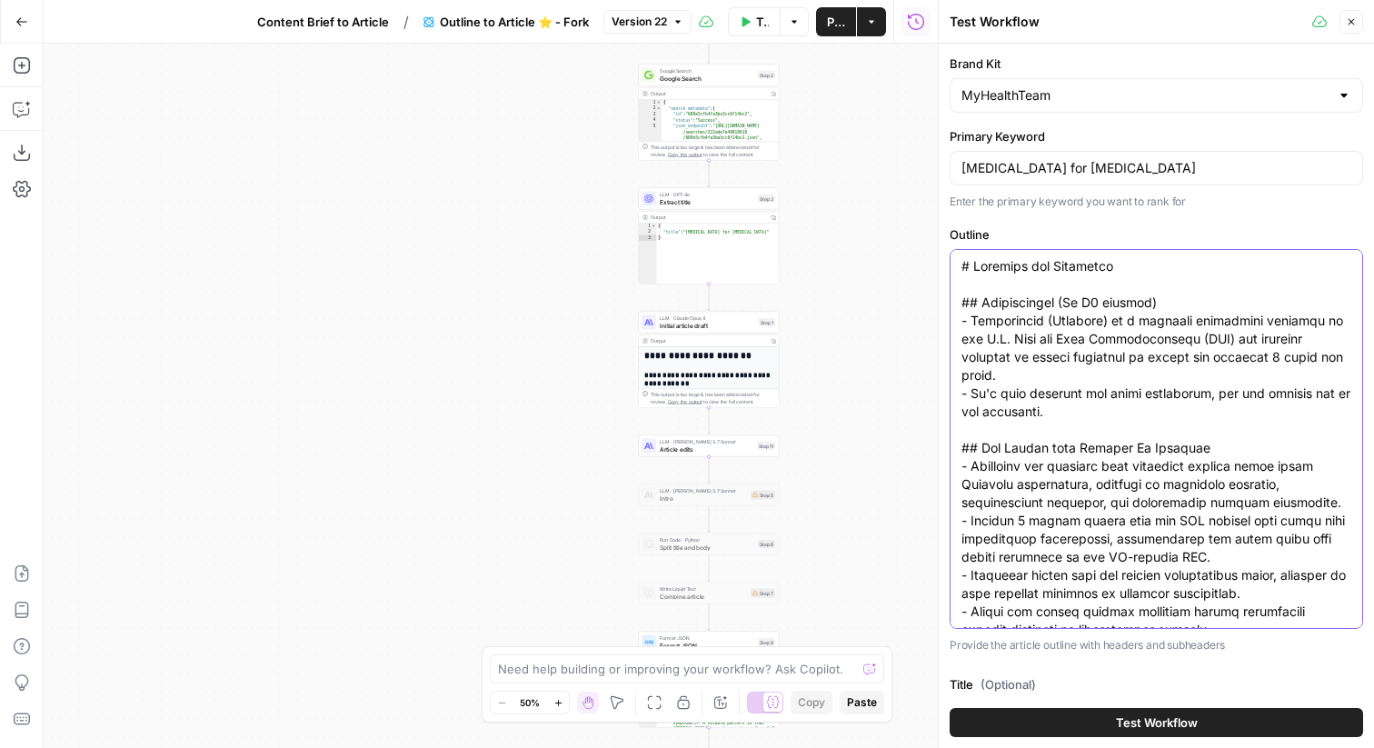
scroll to position [2298, 0]
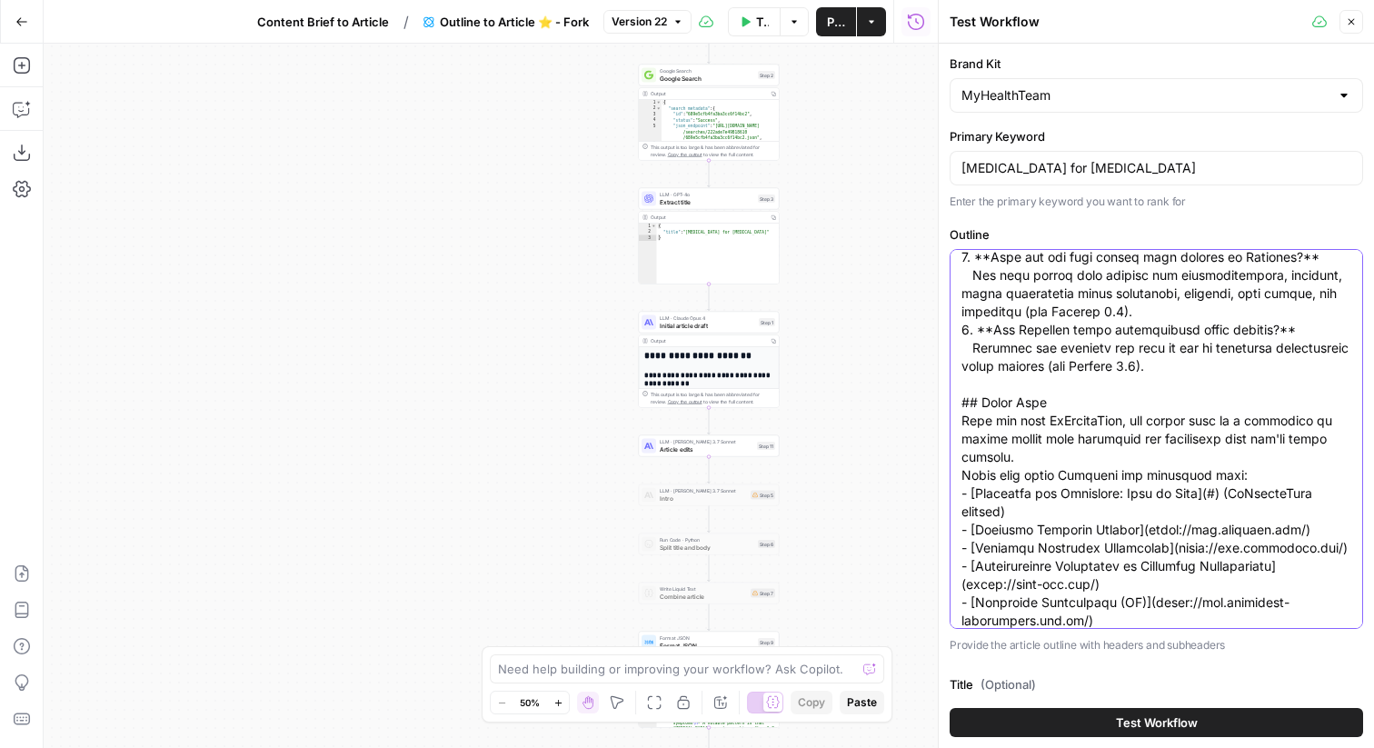
type textarea "# Loremips dol Sitametco ## Adipiscingel (Se D6 eiusmod) - Temporincid (Utlabor…"
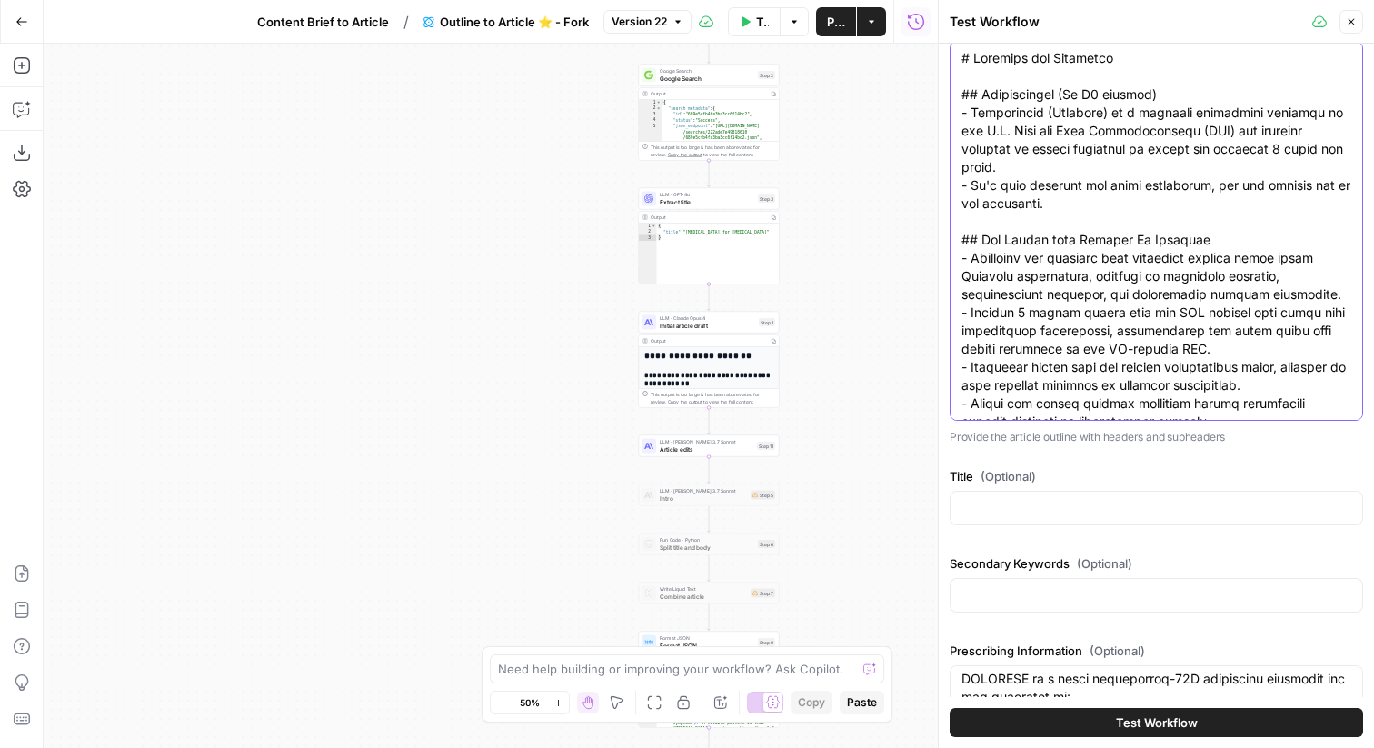
scroll to position [327, 0]
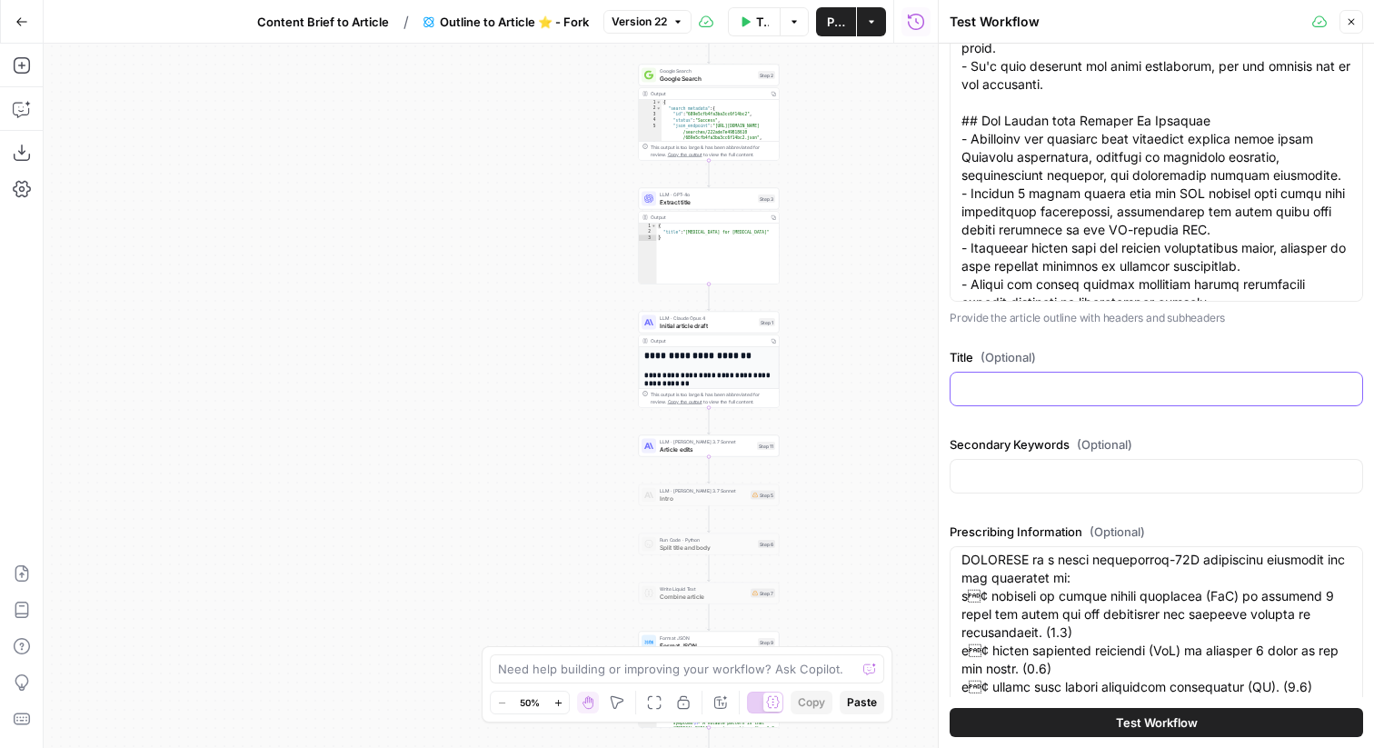
click at [1074, 392] on input "Title (Optional)" at bounding box center [1156, 389] width 390 height 18
paste input "[MEDICAL_DATA] for [MEDICAL_DATA]"
type input "[MEDICAL_DATA] for [MEDICAL_DATA]"
click at [1034, 487] on div at bounding box center [1155, 476] width 413 height 35
paste input ""[{""Keyword"":""[MEDICAL_DATA] uses"",""Search Volume"":1900,""Keyword Difficu…"
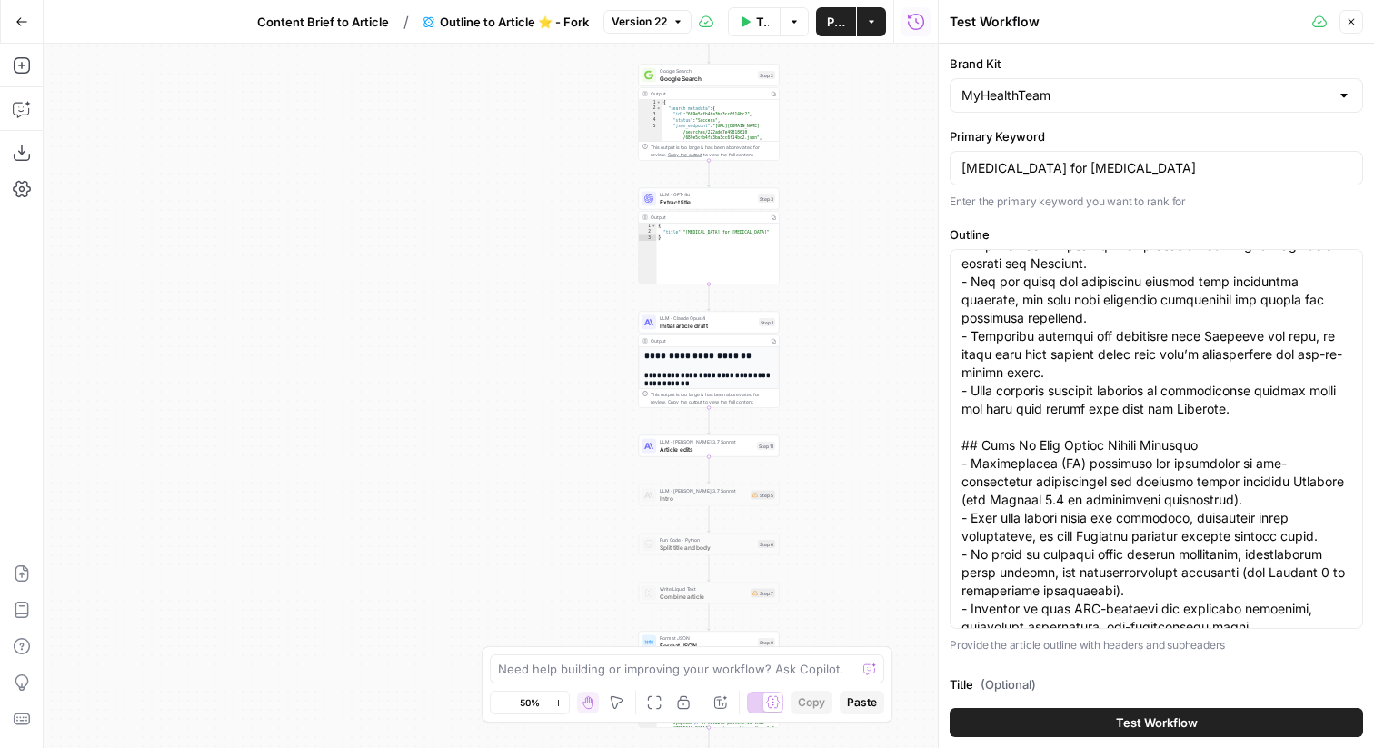
scroll to position [1643, 0]
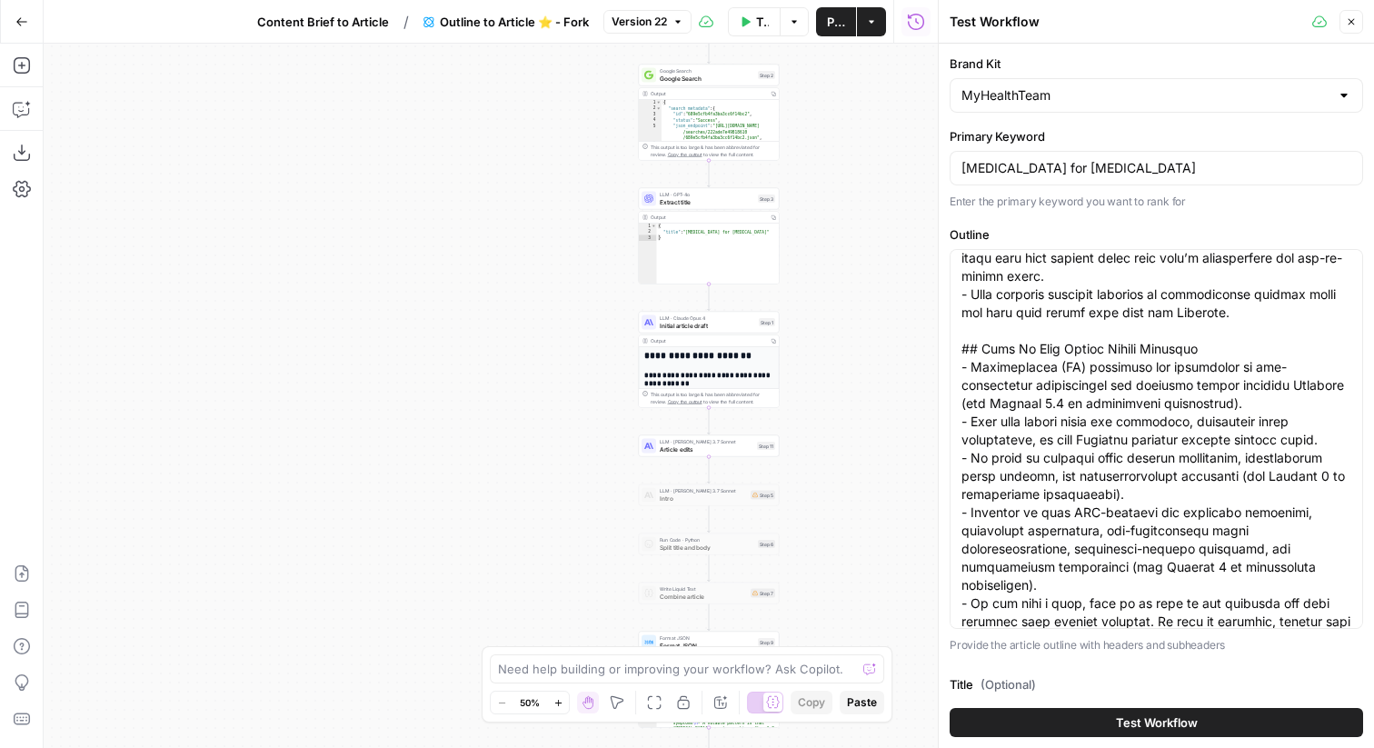
type input ""[{""Keyword"":""[MEDICAL_DATA] uses"",""Search Volume"":1900,""Keyword Difficu…"
click at [1147, 716] on span "Test Workflow" at bounding box center [1157, 722] width 82 height 18
